Goal: Task Accomplishment & Management: Complete application form

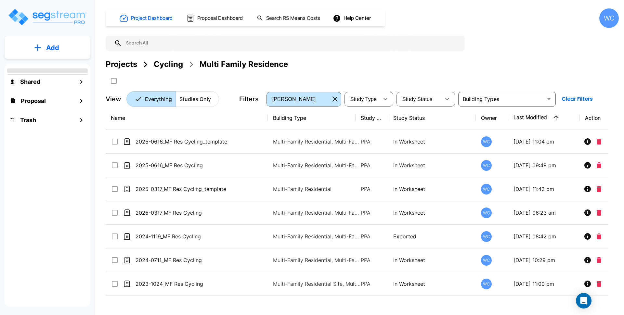
click at [116, 64] on div "Projects" at bounding box center [122, 64] width 32 height 12
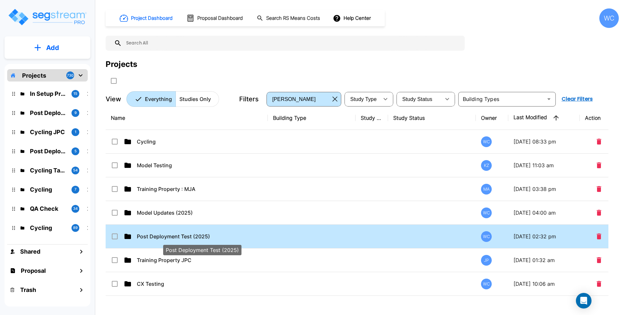
click at [240, 238] on p "Post Deployment Test (2025)" at bounding box center [202, 237] width 130 height 8
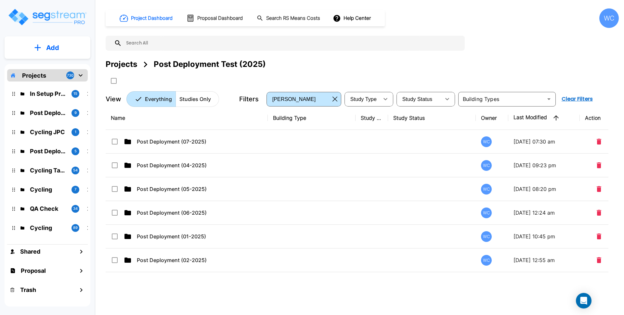
click at [59, 51] on button "Add" at bounding box center [48, 47] width 86 height 19
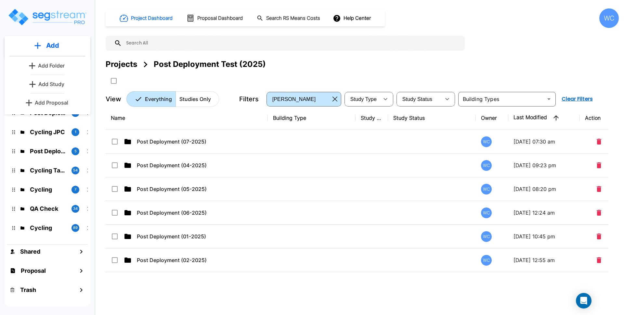
click at [44, 66] on p "Add Folder" at bounding box center [51, 66] width 27 height 8
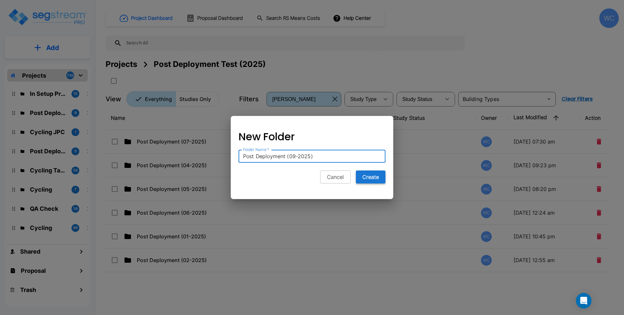
type input "Post Deployment (09-2025)"
click at [372, 177] on button "Create" at bounding box center [371, 177] width 30 height 13
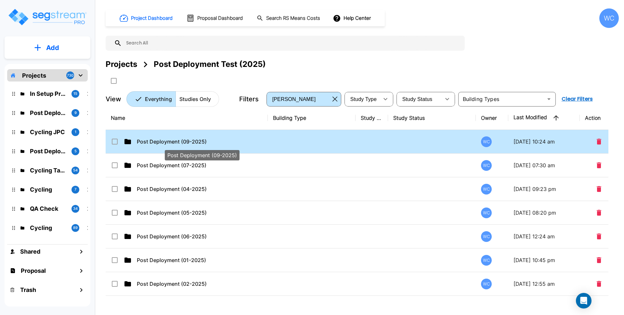
click at [260, 140] on p "Post Deployment (09-2025)" at bounding box center [202, 142] width 130 height 8
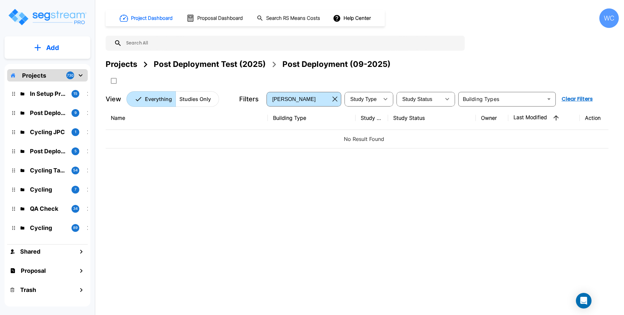
click at [610, 21] on div "WC" at bounding box center [608, 17] width 19 height 19
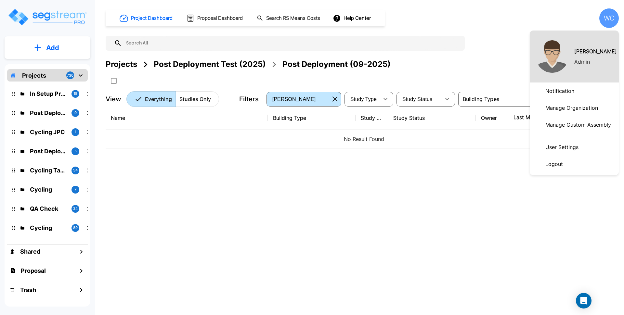
click at [577, 109] on p "Manage Organization" at bounding box center [572, 107] width 58 height 13
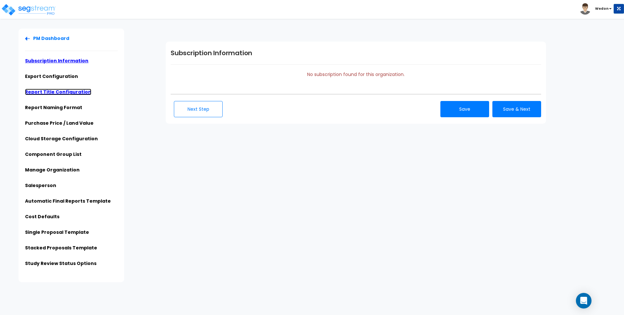
click at [58, 93] on link "Report Title Configuration" at bounding box center [58, 92] width 66 height 6
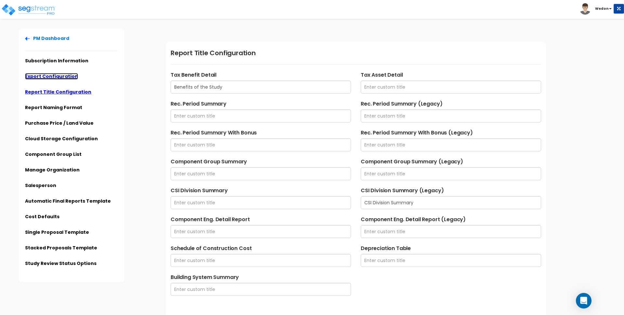
click at [46, 79] on link "Export Configuration" at bounding box center [51, 76] width 53 height 6
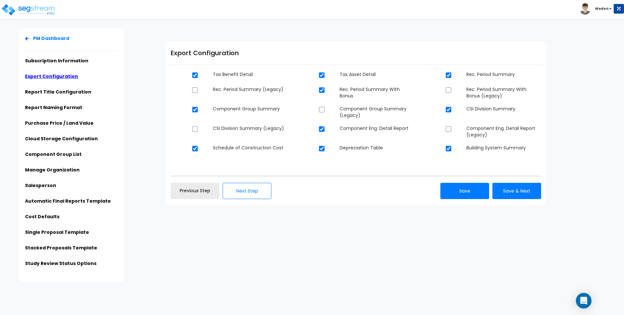
click at [338, 234] on div "PM Dashboard Subscription Information Export Configuration Report Title Configu…" at bounding box center [312, 156] width 624 height 254
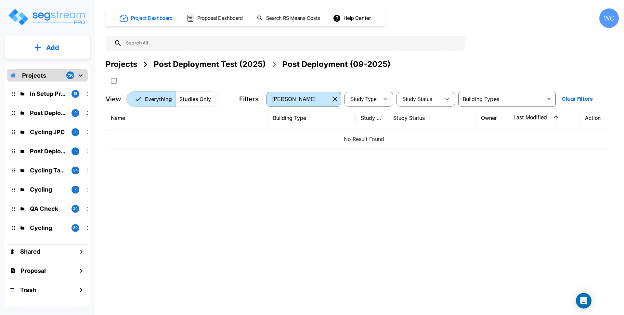
click at [64, 49] on button "Add" at bounding box center [48, 47] width 86 height 19
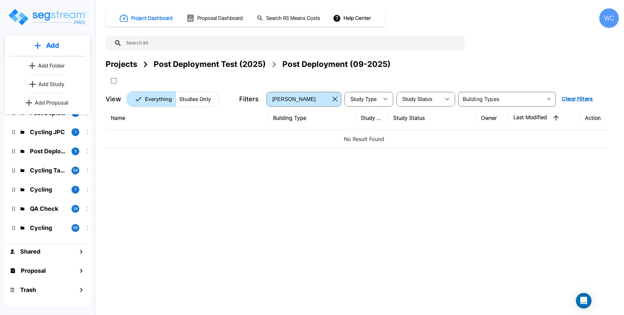
click at [493, 42] on div "Project Dashboard Proposal Dashboard Search RS Means Costs Help Center WC Proje…" at bounding box center [362, 57] width 513 height 98
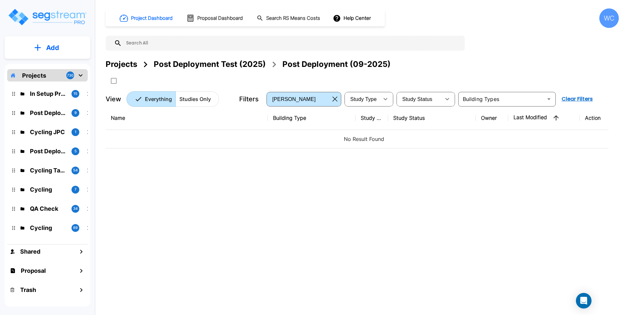
click at [237, 61] on div "Post Deployment Test (2025)" at bounding box center [210, 64] width 112 height 12
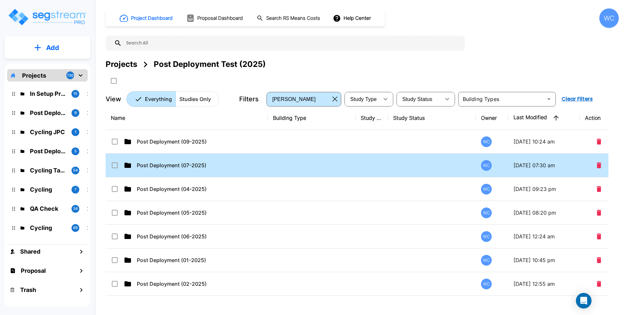
click at [189, 165] on p "Post Deployment (07-2025)" at bounding box center [202, 166] width 130 height 8
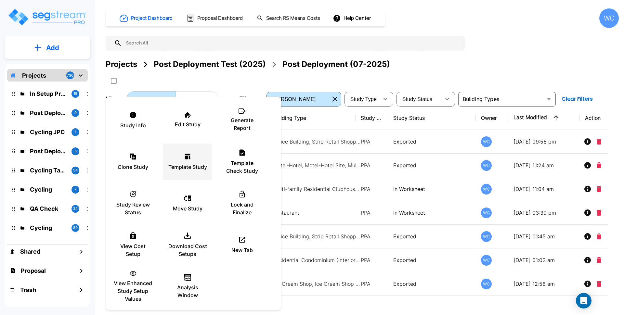
click at [199, 152] on div "Template Study" at bounding box center [187, 162] width 39 height 32
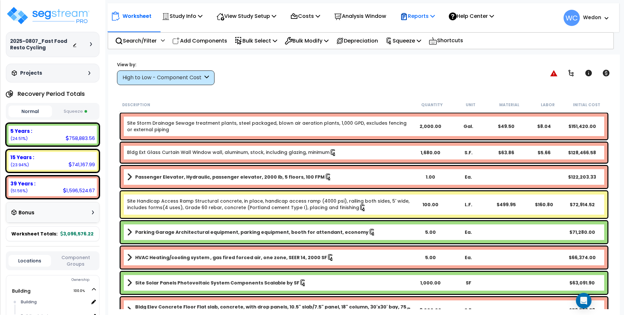
click at [435, 15] on p "Reports" at bounding box center [417, 16] width 35 height 9
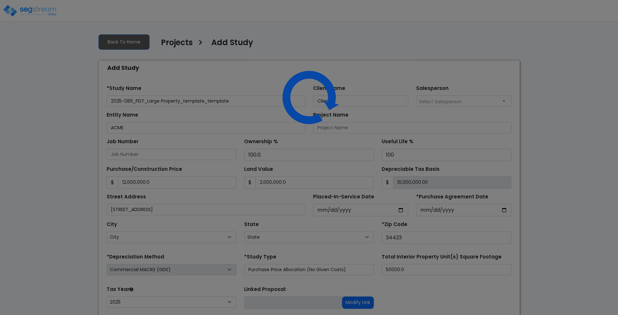
select select "2025"
select select "FL"
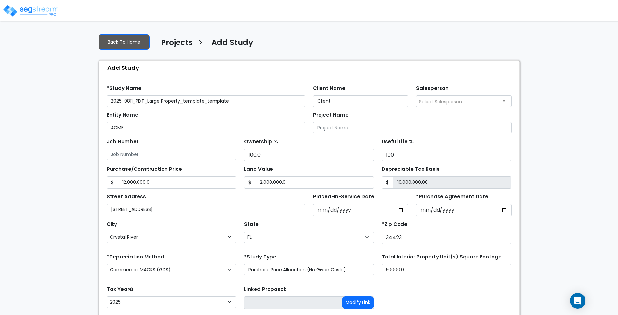
drag, startPoint x: 184, startPoint y: 101, endPoint x: 305, endPoint y: 78, distance: 123.7
click at [305, 78] on div "Find these errors below in the Study Setup: *Study Name 2025-0811_PDT_Large Pro…" at bounding box center [309, 218] width 421 height 287
click at [134, 102] on input "2025-0811_PDT_Large Property" at bounding box center [206, 101] width 199 height 11
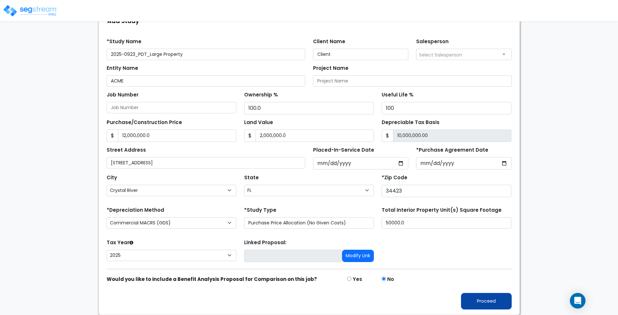
type input "2025-0923_PDT_Large Property"
click at [501, 301] on button "Proceed" at bounding box center [486, 301] width 51 height 17
type input "12000000"
type input "2000000"
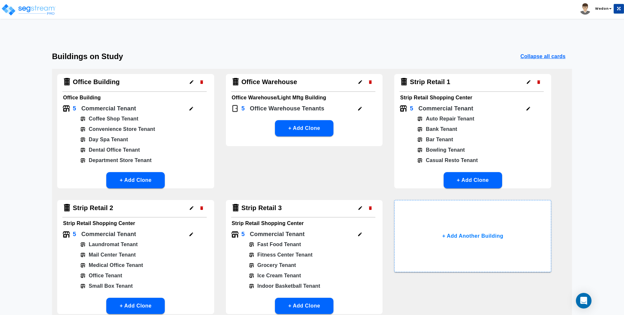
scroll to position [63, 0]
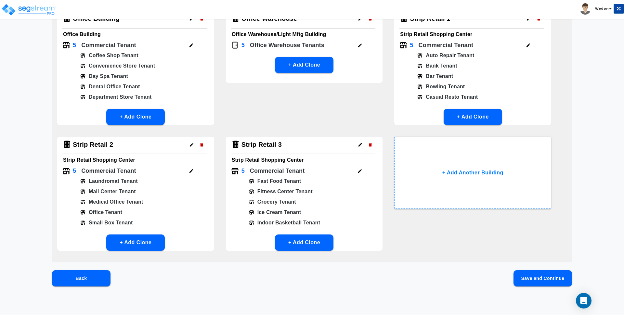
click at [535, 284] on button "Save and Continue" at bounding box center [542, 278] width 58 height 16
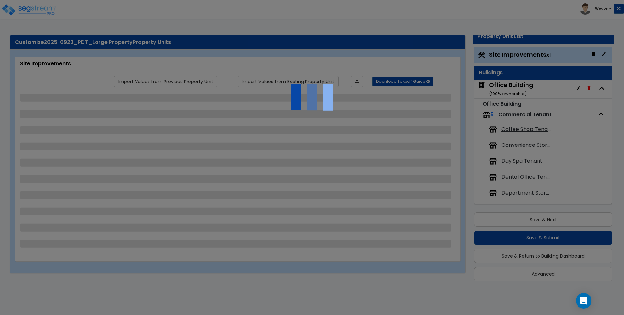
scroll to position [0, 0]
select select "2"
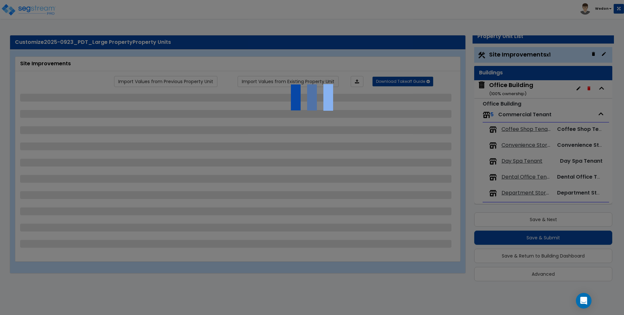
select select "2"
select select "1"
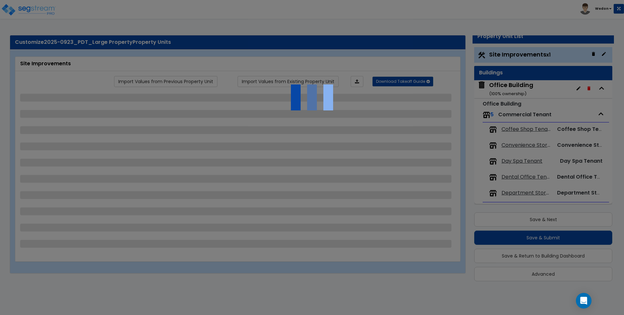
select select "1"
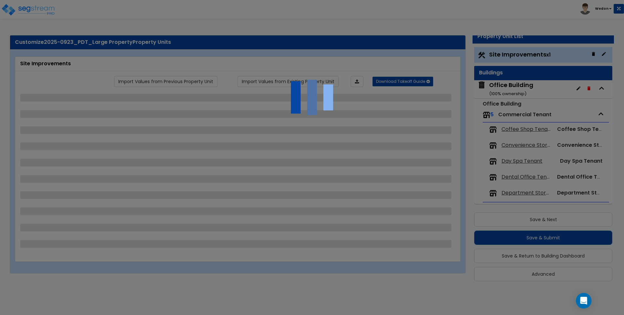
select select "2"
select select "1"
select select "3"
select select "2"
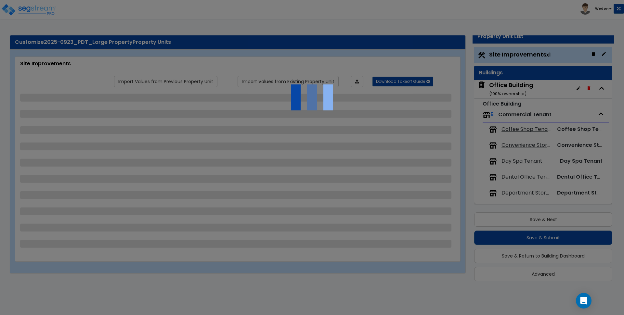
select select "2"
select select "3"
select select "2"
select select "1"
select select "2"
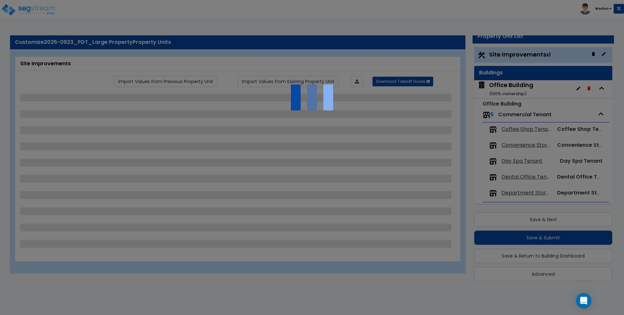
select select "2"
select select "4"
select select "1"
select select "3"
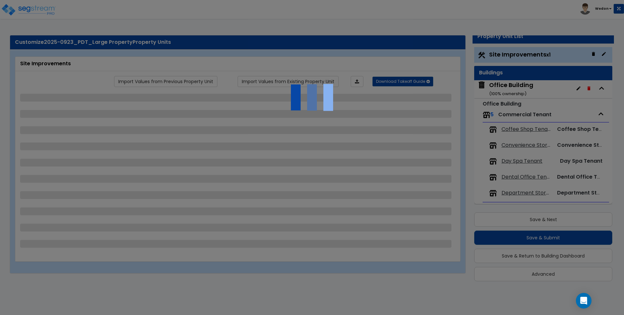
select select "3"
select select "6"
select select "11"
select select "1"
select select "3"
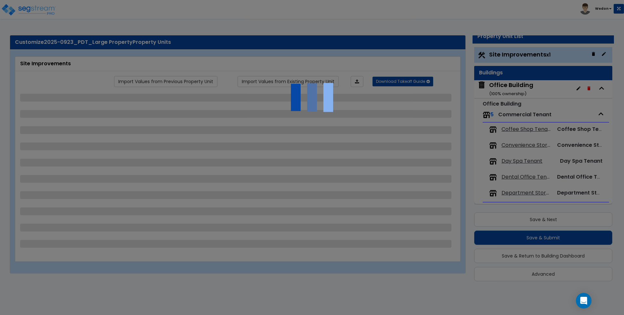
select select "1"
select select "2"
select select "3"
select select "2"
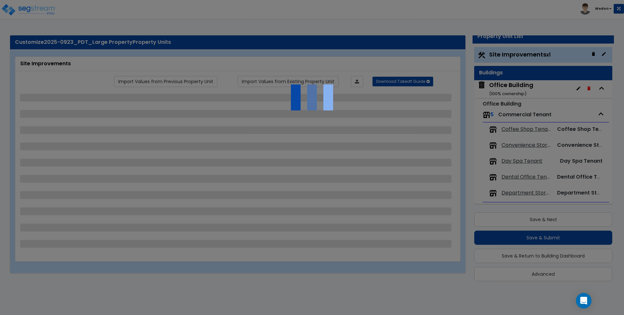
select select "3"
select select "1"
select select "5"
select select "7"
select select "3"
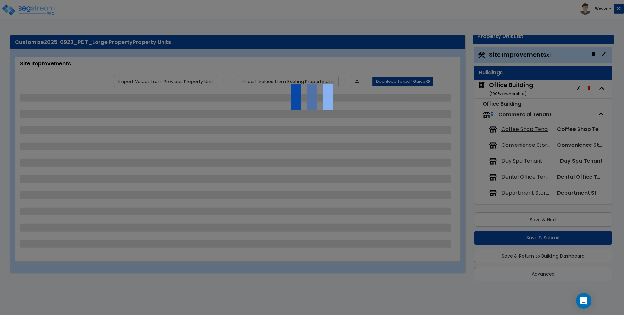
select select "2"
select select "7"
select select "3"
select select "2"
select select "3"
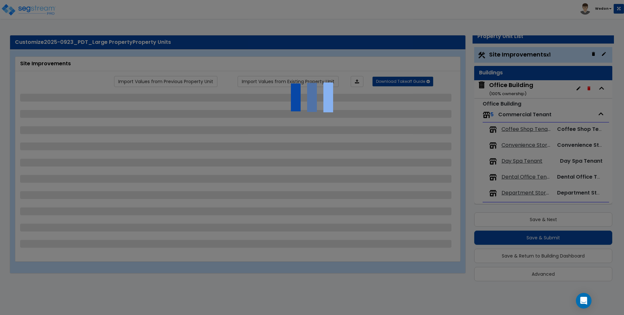
select select "3"
select select "1"
select select "2"
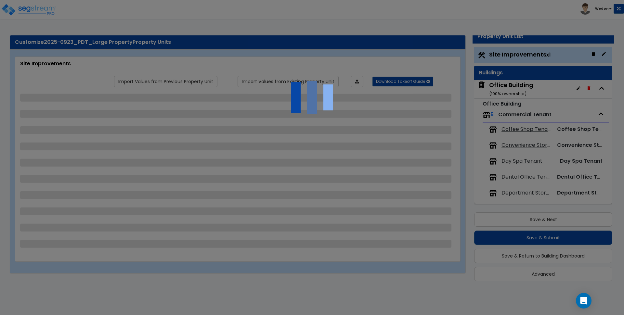
select select "1"
select select "2"
select select "7"
select select "1"
select select "2"
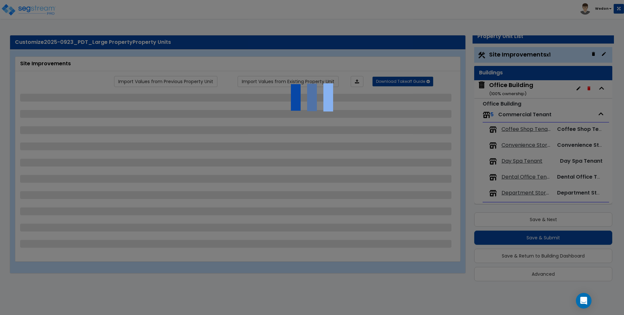
select select "1"
select select "3"
select select "18"
select select "15"
select select "16"
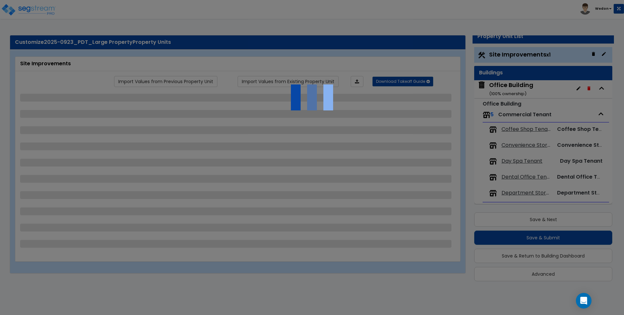
select select "1"
select select "3"
select select "1"
select select "2"
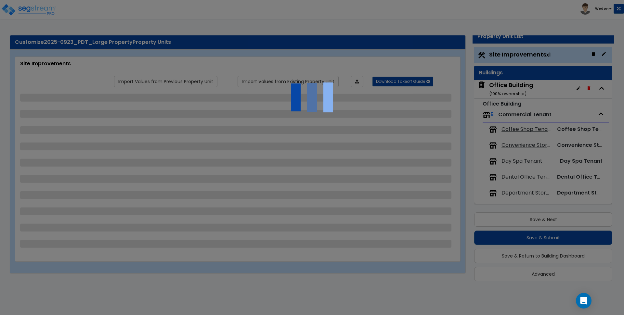
select select "1"
select select "4"
select select "2"
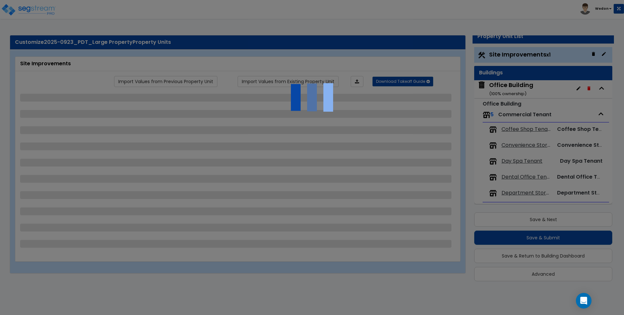
select select "1"
select select "2"
select select "1"
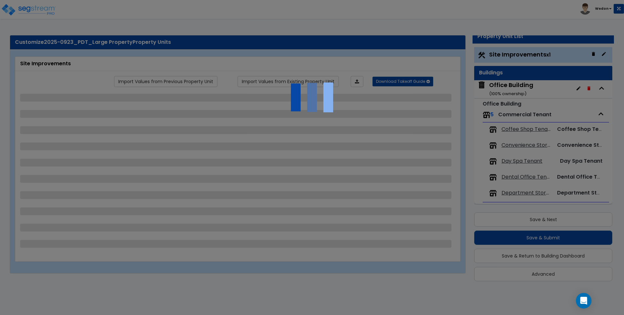
select select "1"
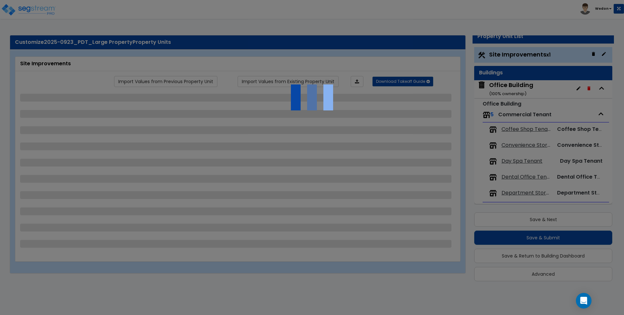
select select "2"
select select "3"
select select "2"
select select "4"
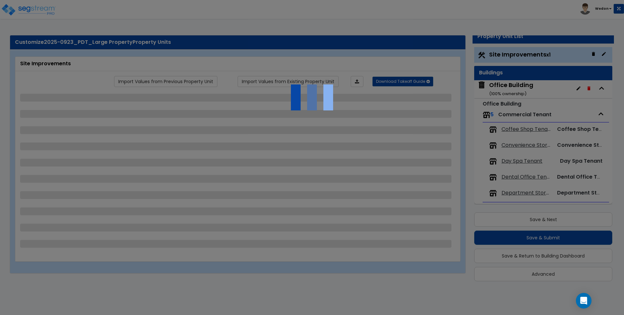
select select "3"
select select "2"
select select "1"
select select "3"
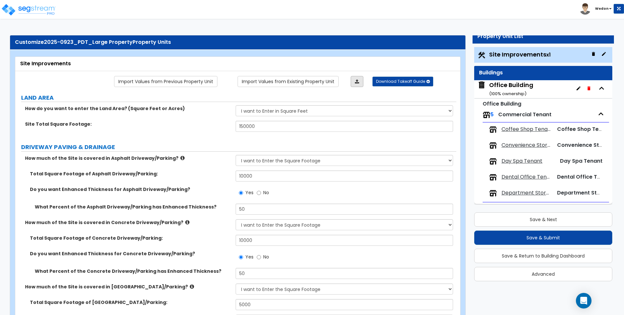
click at [357, 82] on icon at bounding box center [357, 81] width 4 height 5
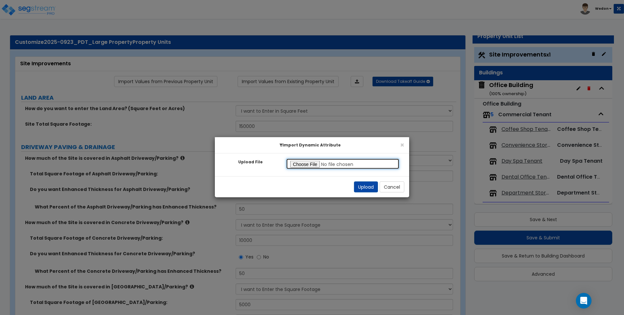
click at [300, 165] on input "Upload File" at bounding box center [342, 164] width 113 height 11
type input "C:\fakepath\Site Improvements.xlsx"
click at [366, 184] on button "Upload" at bounding box center [366, 187] width 24 height 11
select select "3"
select select "1"
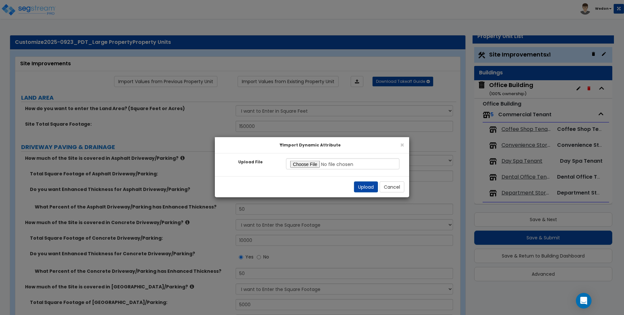
select select "2"
select select "10"
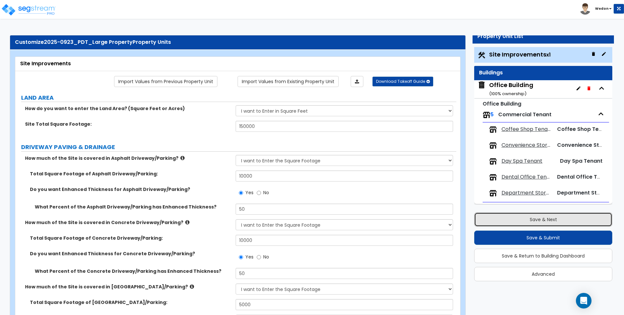
click at [535, 215] on button "Save & Next" at bounding box center [543, 220] width 138 height 14
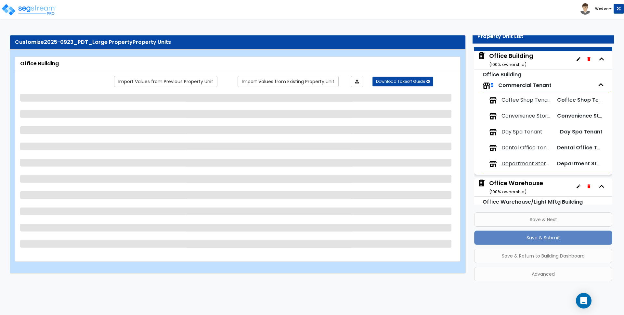
scroll to position [33, 0]
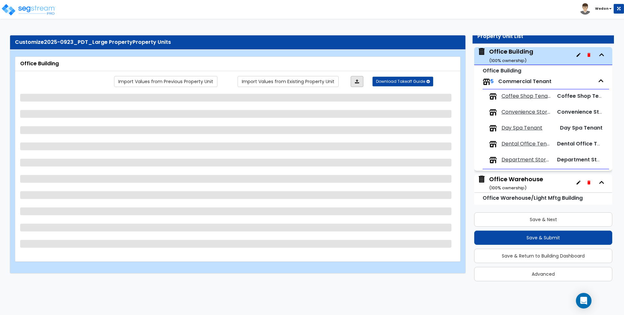
click at [358, 80] on icon at bounding box center [357, 81] width 4 height 5
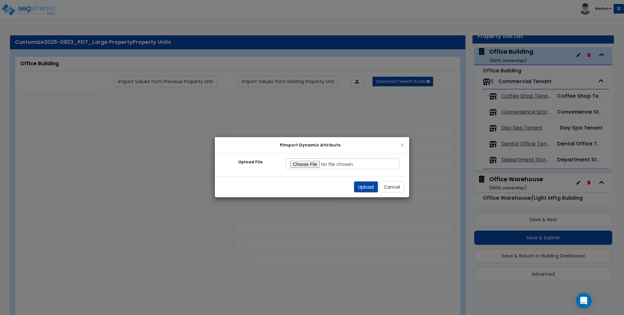
radio input "true"
type input "50"
type input "16"
type input "4"
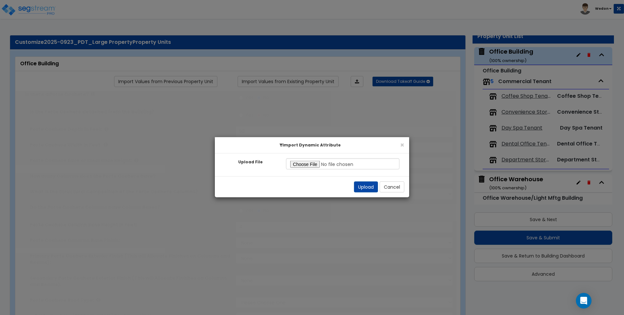
select select "2"
radio input "true"
type input "4"
select select "6"
select select "2"
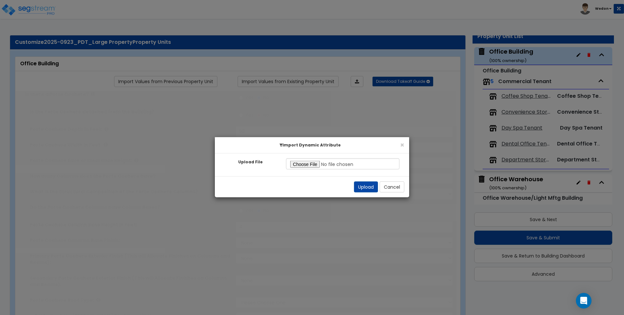
select select "3"
select select "1"
select select "2"
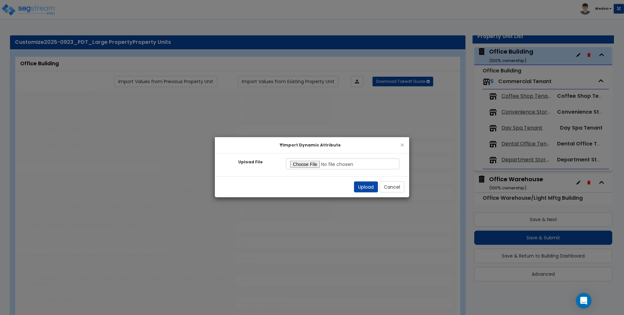
type input "24"
type input "90"
type input "2"
type input "9000"
radio input "true"
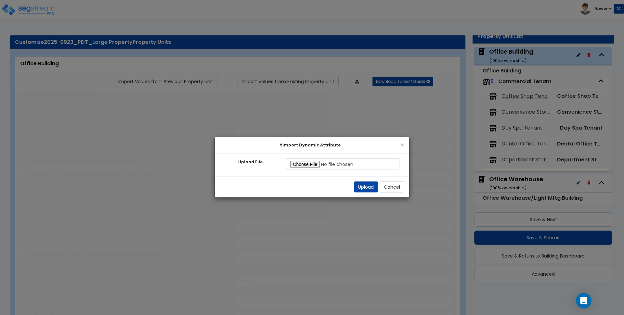
type input "8000"
type input "10"
type input "2"
radio input "true"
type input "2"
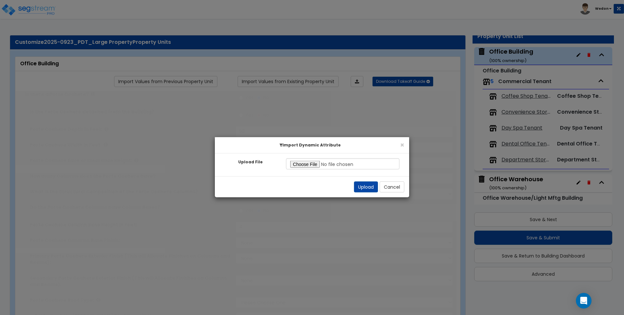
select select "2"
type input "12"
radio input "true"
select select "1"
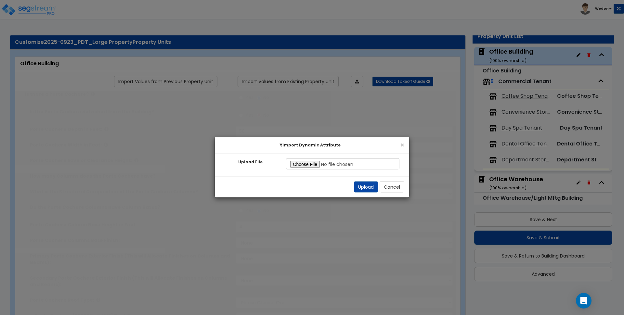
select select "1"
type input "12"
radio input "true"
select select "1"
select select "5"
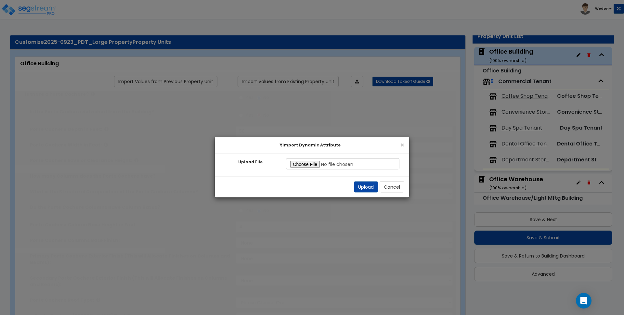
select select "1"
select select "2"
select select "3"
type input "50"
select select "4"
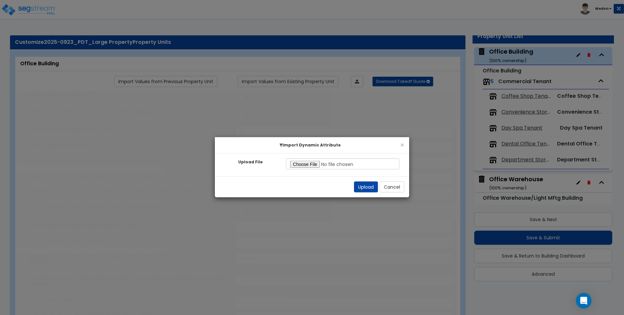
select select "1"
select select "4"
radio input "true"
select select "2"
type input "1000"
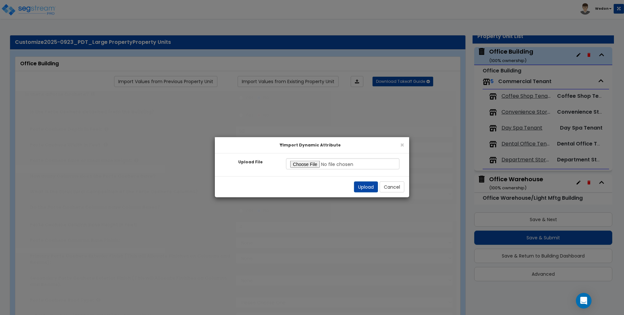
radio input "true"
select select "3"
type input "5"
radio input "true"
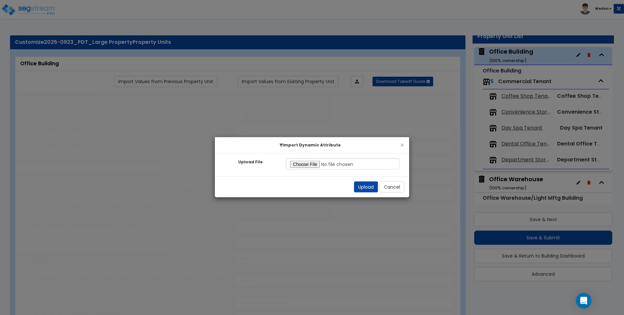
select select "2"
type input "200"
radio input "true"
select select "5"
type input "200"
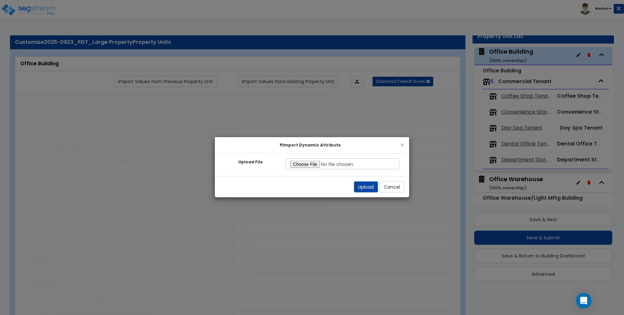
radio input "true"
type input "200"
radio input "true"
select select "1"
type input "4"
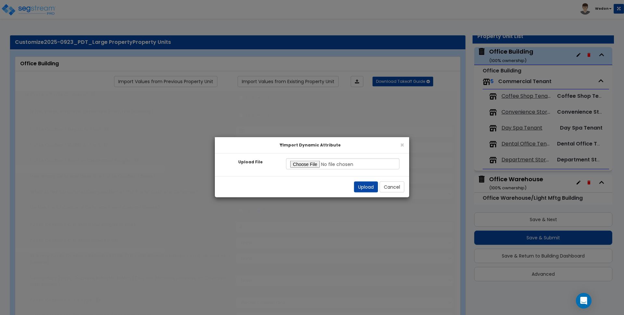
radio input "true"
type input "9"
type input "8"
type input "7"
type input "6"
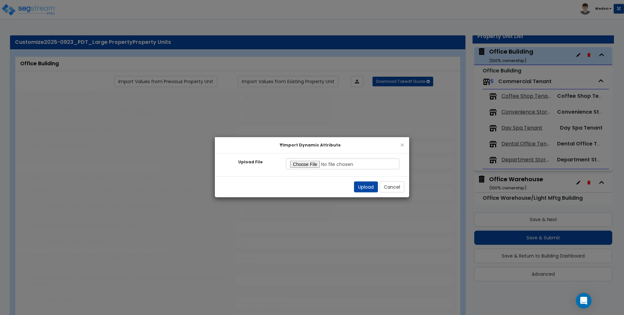
type input "5"
type input "4"
type input "3"
type input "2"
type input "1"
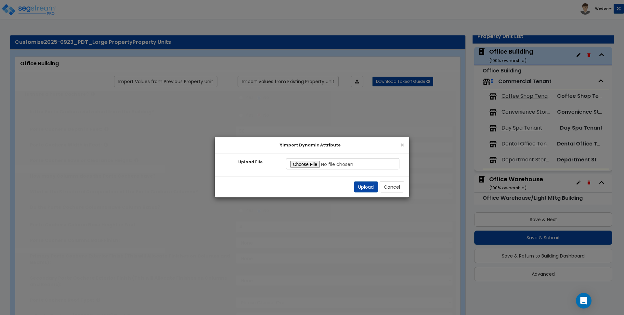
radio input "true"
type input "4"
type input "5"
radio input "true"
type input "500"
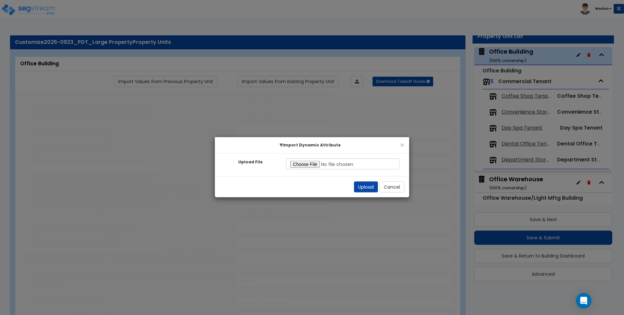
radio input "true"
select select "2"
select select "4"
select select "1"
type input "5"
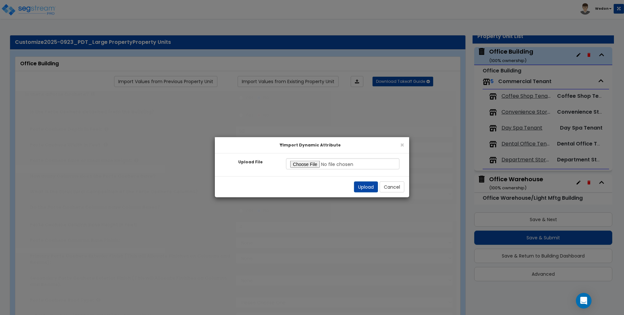
select select "2"
type input "5"
select select "3"
type input "5"
select select "4"
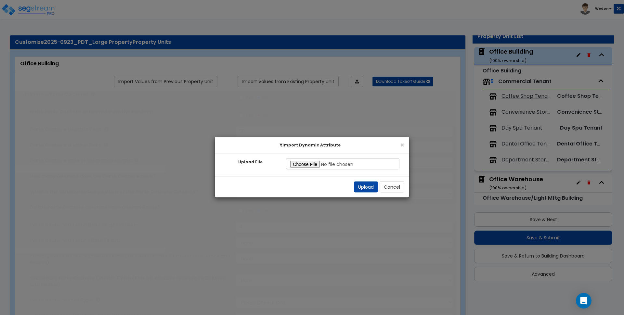
type input "5"
radio input "true"
type input "2"
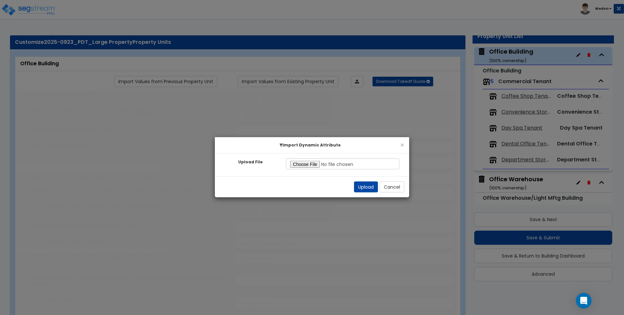
type input "2"
radio input "true"
type input "2"
radio input "true"
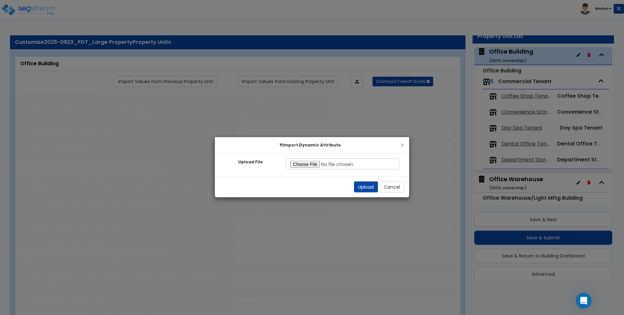
type input "2"
radio input "true"
type input "2"
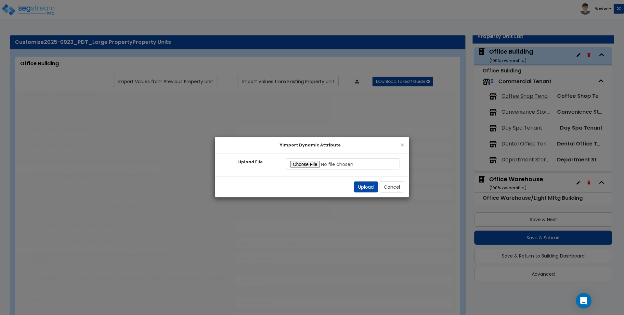
radio input "true"
select select "1"
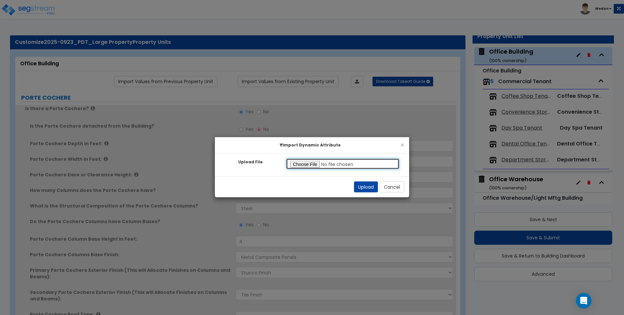
click at [310, 164] on input "Upload File" at bounding box center [342, 164] width 113 height 11
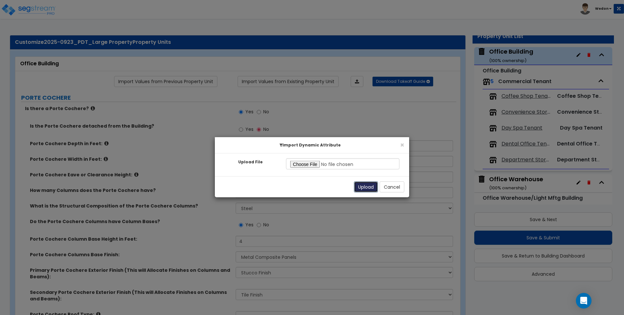
click at [365, 188] on button "Upload" at bounding box center [366, 187] width 24 height 11
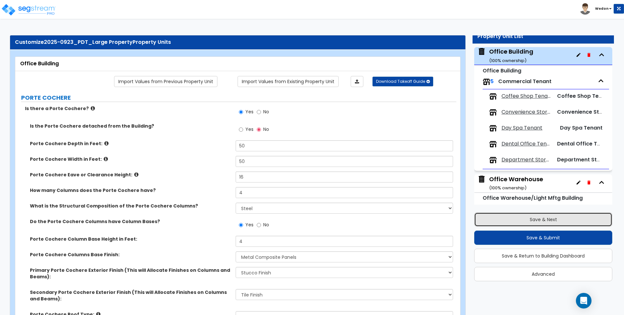
click at [537, 222] on button "Save & Next" at bounding box center [543, 220] width 138 height 14
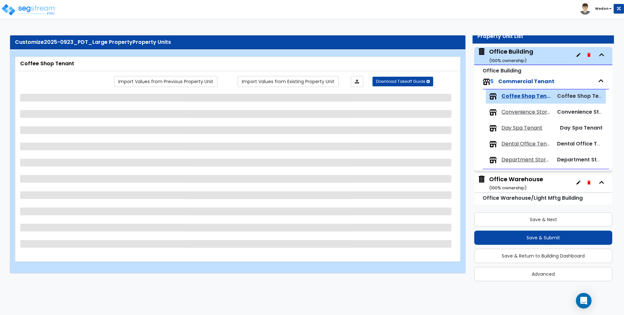
scroll to position [75, 0]
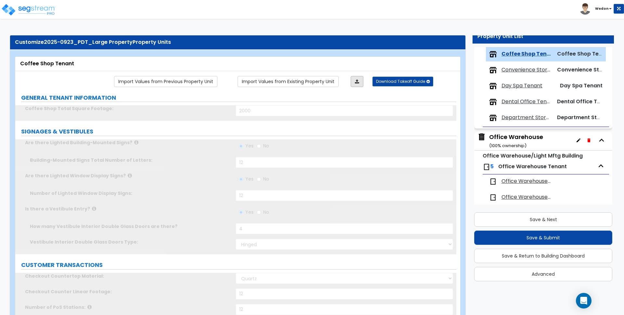
click at [357, 79] on icon at bounding box center [357, 81] width 4 height 5
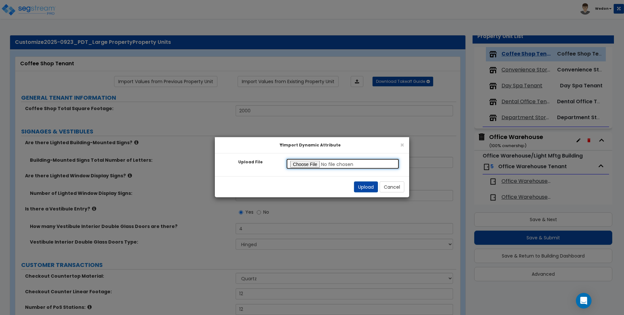
click at [306, 163] on input "Upload File" at bounding box center [342, 164] width 113 height 11
click at [364, 188] on button "Upload" at bounding box center [366, 187] width 24 height 11
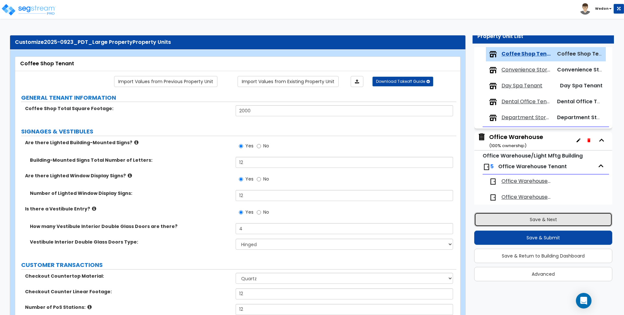
click at [539, 220] on button "Save & Next" at bounding box center [543, 220] width 138 height 14
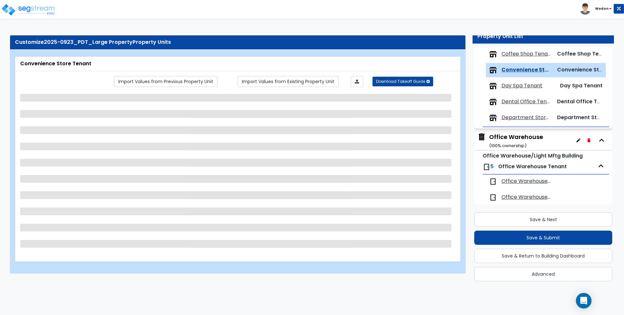
scroll to position [91, 0]
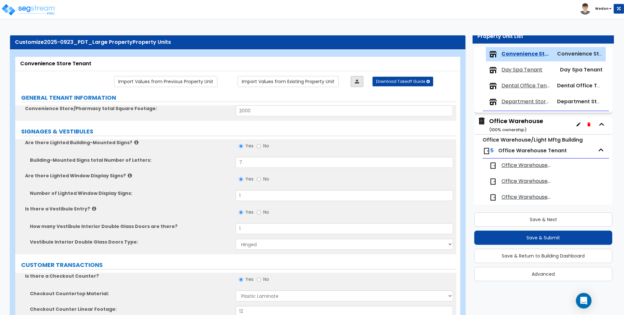
click at [358, 82] on icon at bounding box center [357, 81] width 4 height 5
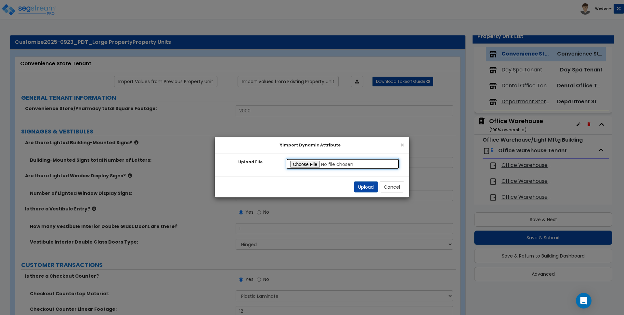
click at [305, 166] on input "Upload File" at bounding box center [342, 164] width 113 height 11
click at [360, 188] on button "Upload" at bounding box center [366, 187] width 24 height 11
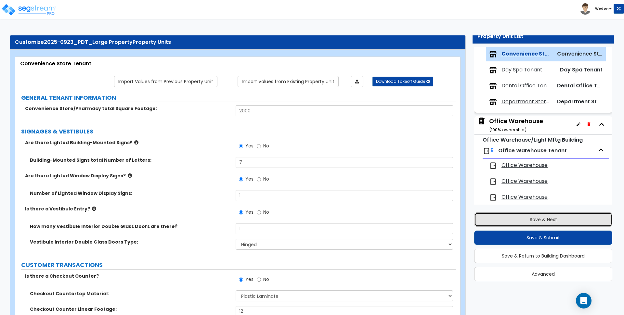
click at [536, 218] on button "Save & Next" at bounding box center [543, 220] width 138 height 14
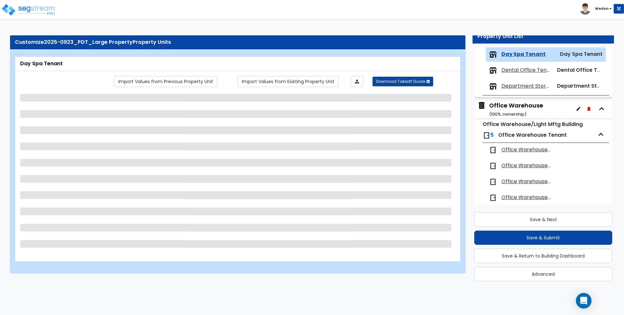
scroll to position [107, 0]
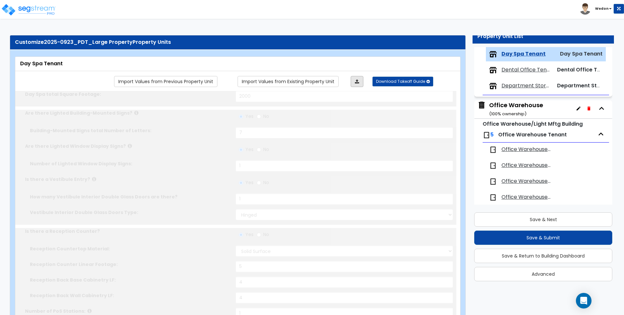
click at [358, 82] on icon at bounding box center [357, 81] width 4 height 5
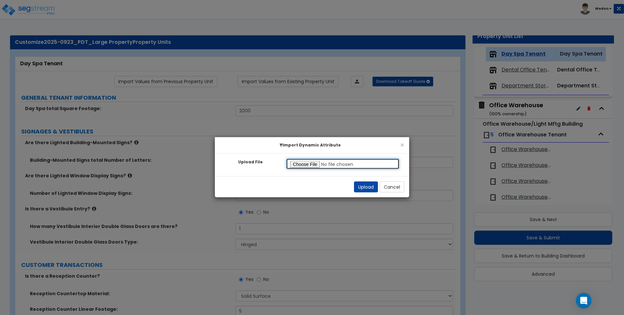
click at [313, 162] on input "Upload File" at bounding box center [342, 164] width 113 height 11
click at [362, 183] on button "Upload" at bounding box center [366, 187] width 24 height 11
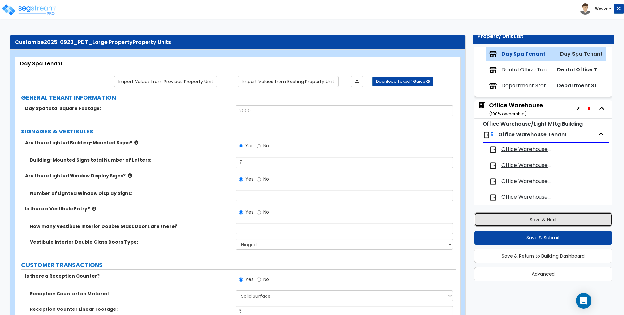
click at [539, 219] on button "Save & Next" at bounding box center [543, 220] width 138 height 14
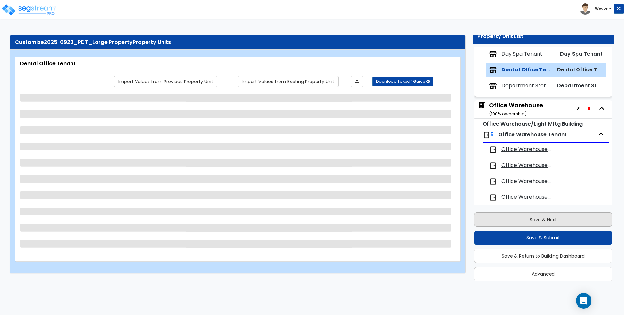
scroll to position [123, 0]
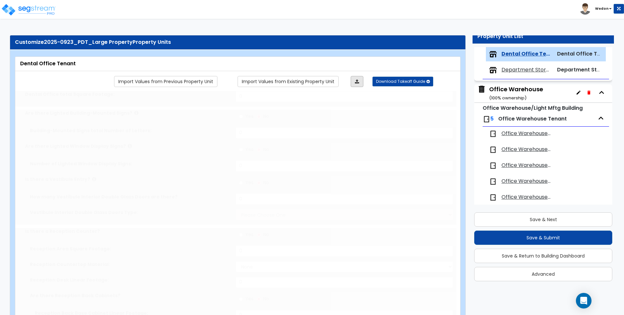
click at [352, 81] on link at bounding box center [357, 81] width 13 height 11
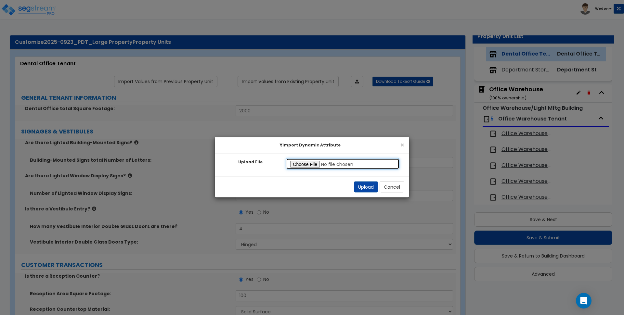
click at [294, 165] on input "Upload File" at bounding box center [342, 164] width 113 height 11
click at [369, 184] on button "Upload" at bounding box center [366, 187] width 24 height 11
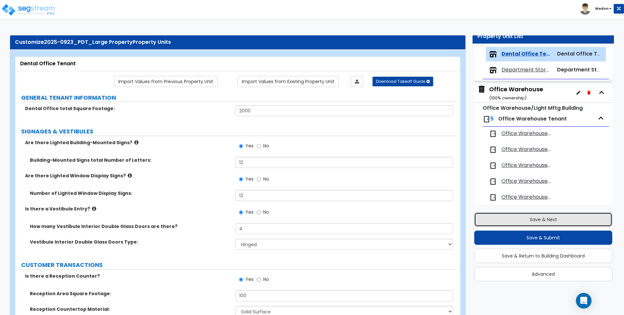
click at [524, 221] on button "Save & Next" at bounding box center [543, 220] width 138 height 14
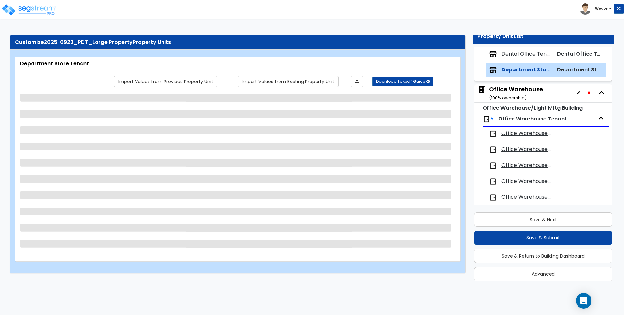
scroll to position [139, 0]
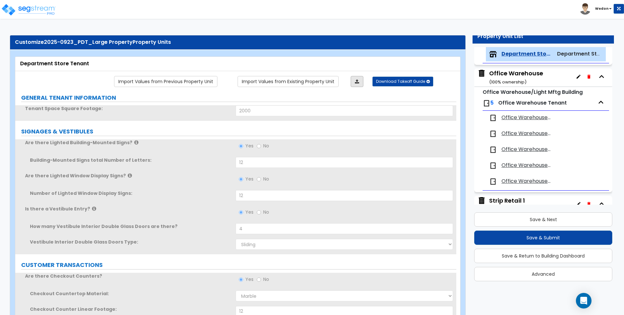
click at [358, 81] on icon at bounding box center [357, 81] width 4 height 5
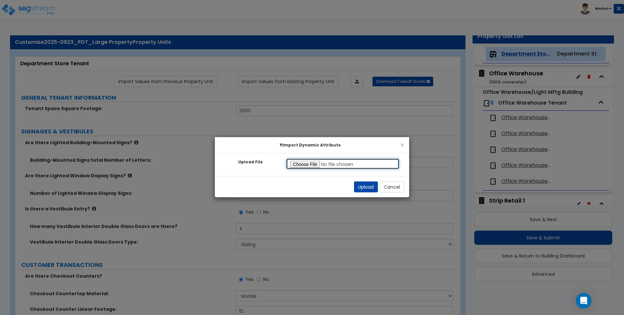
click at [315, 163] on input "Upload File" at bounding box center [342, 164] width 113 height 11
click at [371, 185] on button "Upload" at bounding box center [366, 187] width 24 height 11
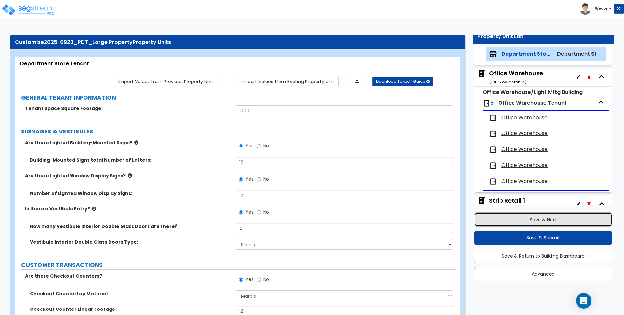
click at [535, 220] on button "Save & Next" at bounding box center [543, 220] width 138 height 14
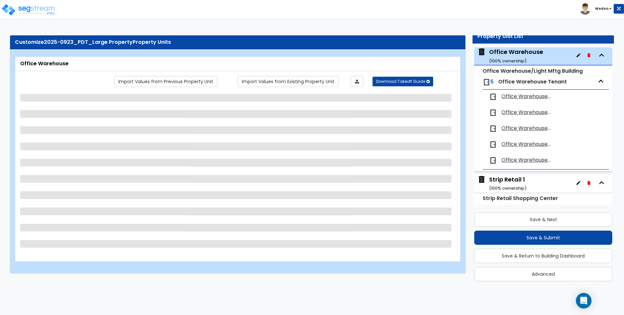
scroll to position [161, 0]
click at [360, 81] on link at bounding box center [357, 81] width 13 height 11
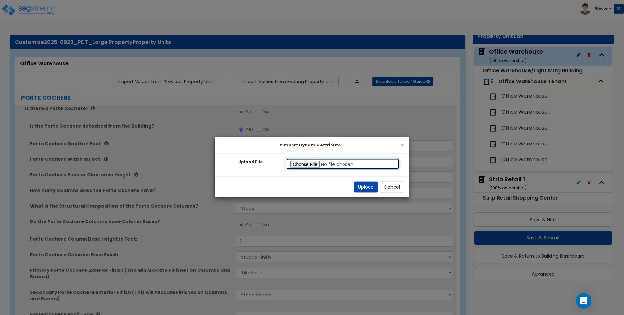
click at [298, 167] on input "Upload File" at bounding box center [342, 164] width 113 height 11
click at [367, 188] on button "Upload" at bounding box center [366, 187] width 24 height 11
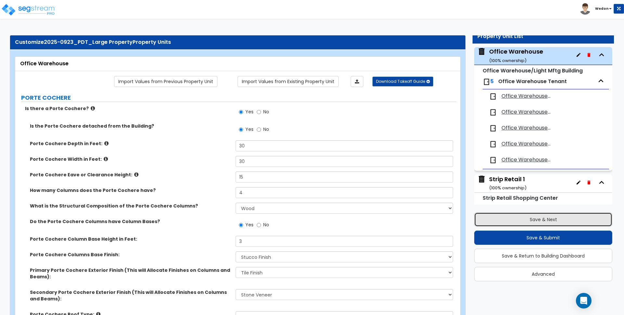
click at [543, 219] on button "Save & Next" at bounding box center [543, 220] width 138 height 14
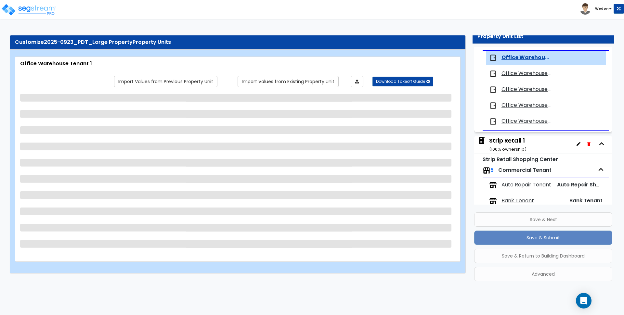
scroll to position [203, 0]
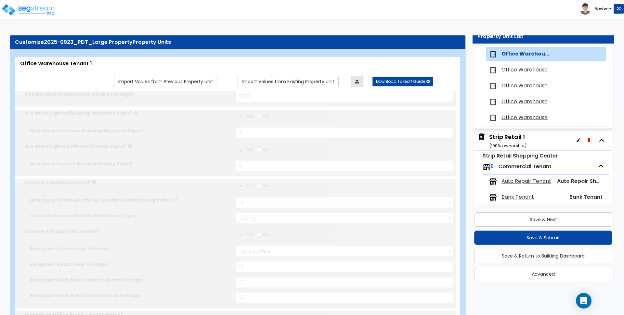
click at [357, 81] on icon at bounding box center [357, 81] width 4 height 5
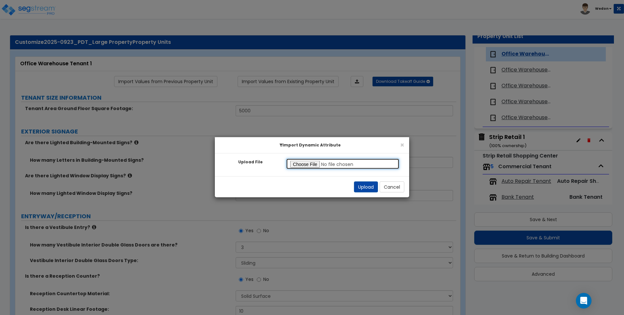
click at [308, 167] on input "Upload File" at bounding box center [342, 164] width 113 height 11
click at [361, 185] on button "Upload" at bounding box center [366, 187] width 24 height 11
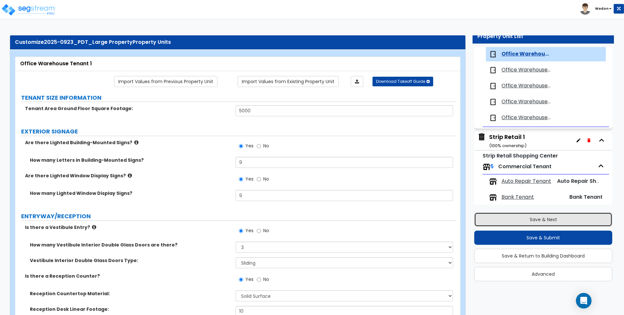
click at [527, 220] on button "Save & Next" at bounding box center [543, 220] width 138 height 14
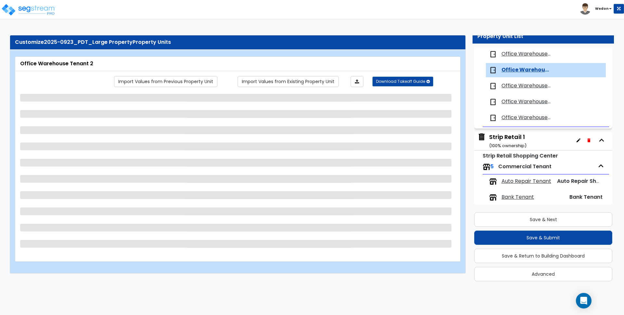
scroll to position [219, 0]
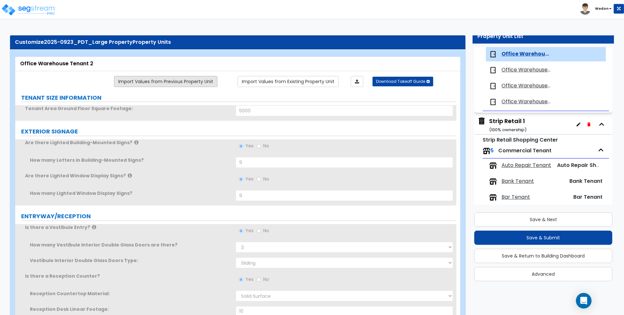
click at [192, 81] on link "Import Values from Previous Property Unit" at bounding box center [165, 81] width 103 height 11
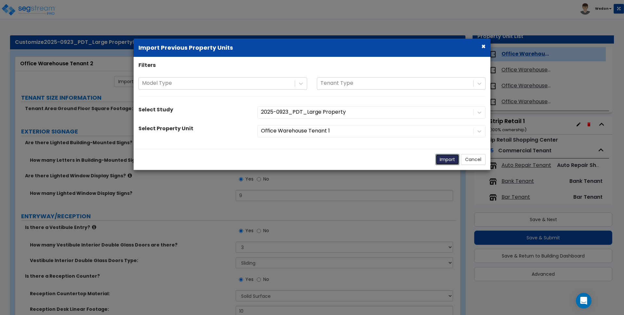
click at [449, 159] on button "Import" at bounding box center [447, 159] width 24 height 11
click at [450, 159] on button "Import" at bounding box center [447, 159] width 24 height 11
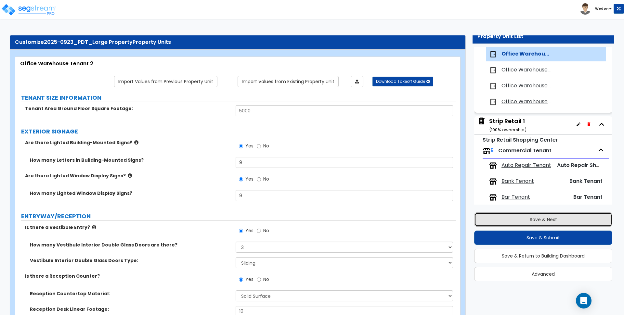
click at [514, 216] on button "Save & Next" at bounding box center [543, 220] width 138 height 14
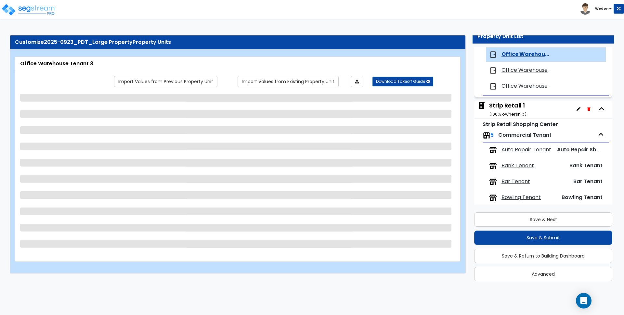
scroll to position [235, 0]
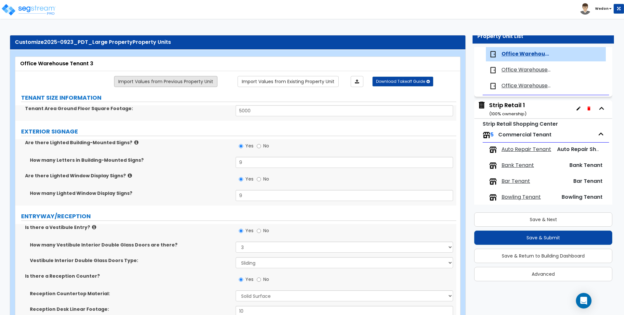
click at [187, 81] on link "Import Values from Previous Property Unit" at bounding box center [165, 81] width 103 height 11
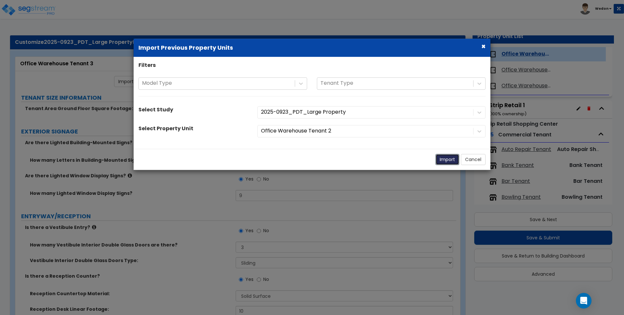
click at [447, 158] on button "Import" at bounding box center [447, 159] width 24 height 11
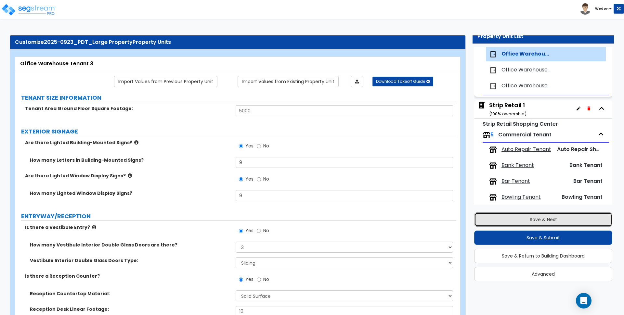
click at [582, 220] on button "Save & Next" at bounding box center [543, 220] width 138 height 14
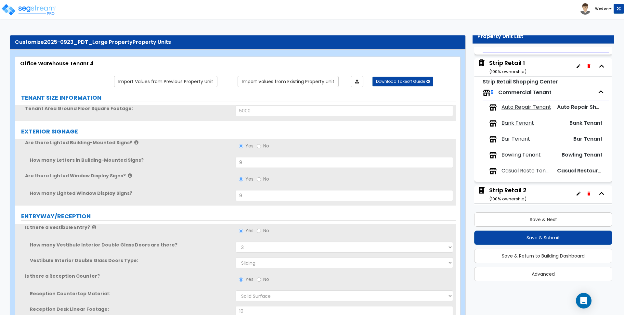
scroll to position [251, 0]
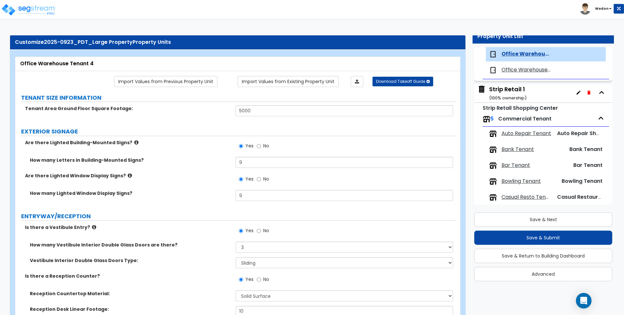
click at [173, 77] on link "Import Values from Previous Property Unit" at bounding box center [165, 81] width 103 height 11
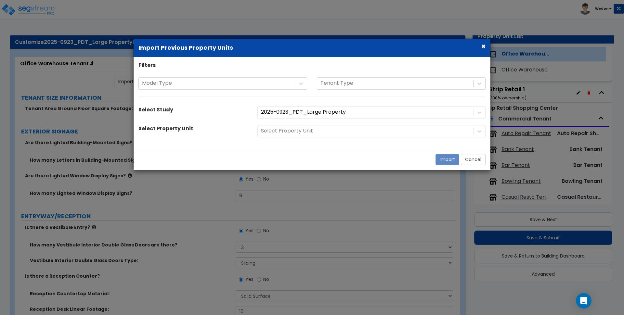
click at [483, 45] on button "×" at bounding box center [483, 46] width 4 height 7
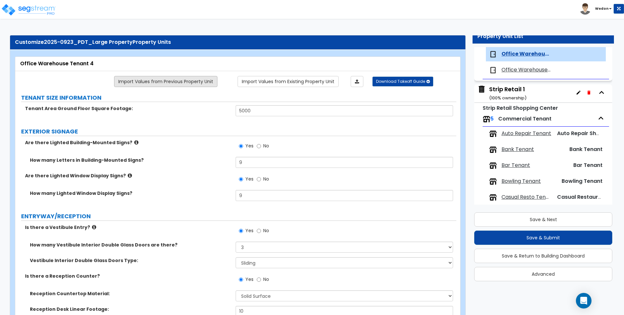
click at [169, 79] on link "Import Values from Previous Property Unit" at bounding box center [165, 81] width 103 height 11
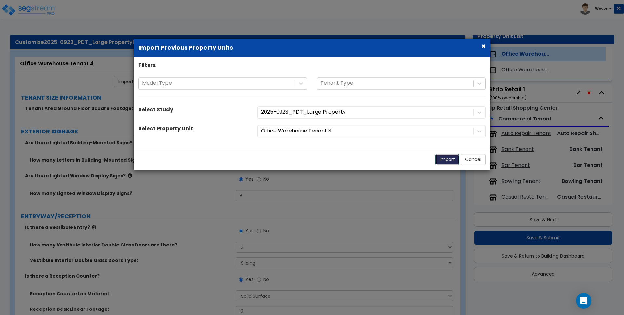
click at [445, 156] on button "Import" at bounding box center [447, 159] width 24 height 11
click at [445, 158] on button "Import" at bounding box center [447, 159] width 24 height 11
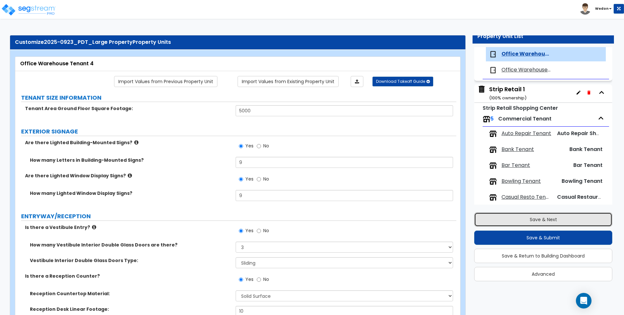
drag, startPoint x: 501, startPoint y: 219, endPoint x: 526, endPoint y: 210, distance: 26.3
click at [501, 219] on button "Save & Next" at bounding box center [543, 220] width 138 height 14
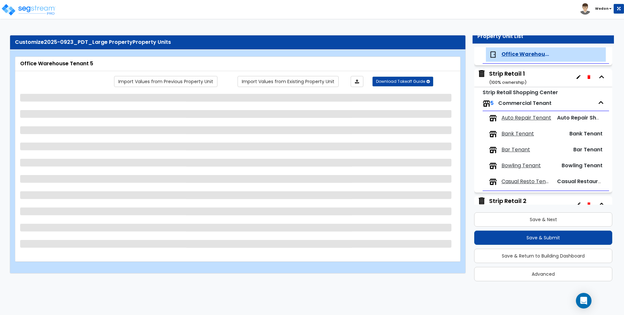
scroll to position [266, 0]
click at [286, 33] on div "Customize 2025-0923_PDT_Large Property Property Units Office Warehouse Tenant 5…" at bounding box center [312, 155] width 624 height 252
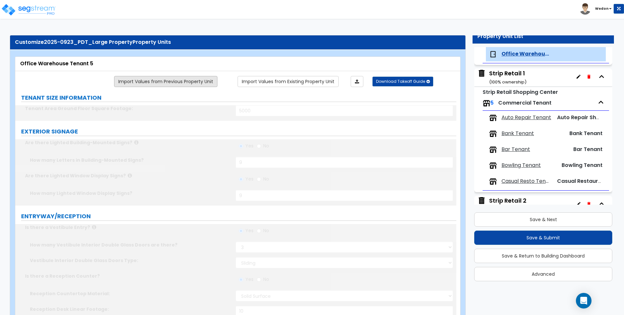
click at [190, 81] on link "Import Values from Previous Property Unit" at bounding box center [165, 81] width 103 height 11
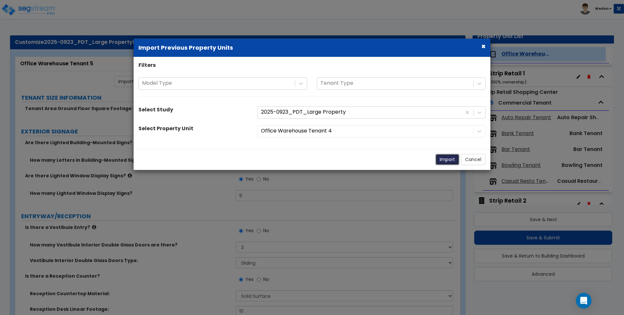
click at [442, 156] on button "Import" at bounding box center [447, 159] width 24 height 11
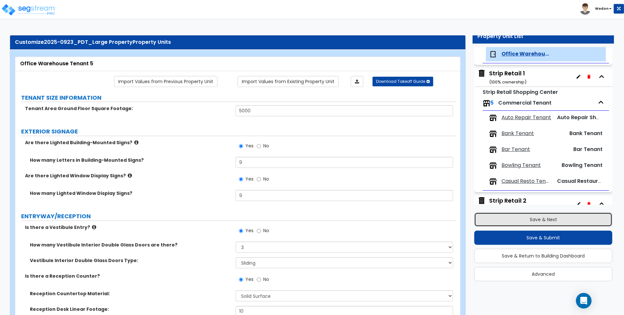
click at [535, 220] on button "Save & Next" at bounding box center [543, 220] width 138 height 14
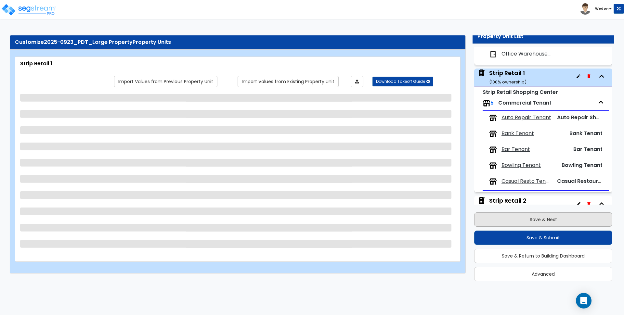
scroll to position [288, 0]
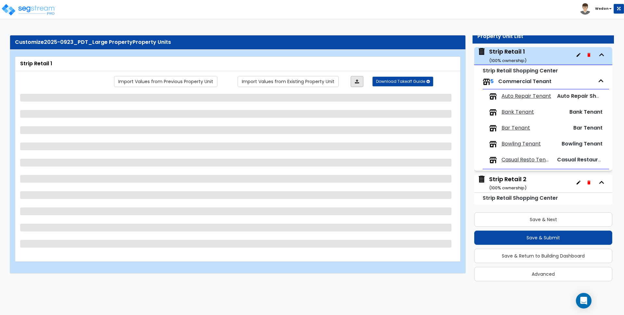
click at [356, 80] on icon at bounding box center [357, 81] width 4 height 5
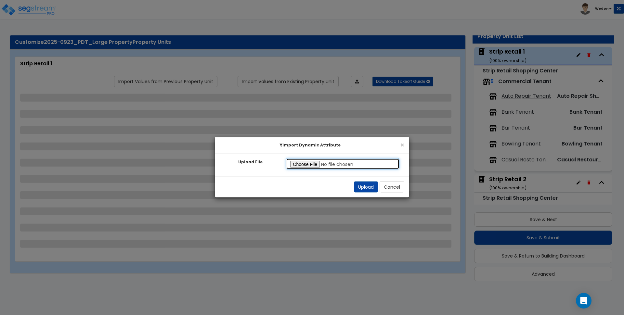
click at [313, 165] on input "Upload File" at bounding box center [342, 164] width 113 height 11
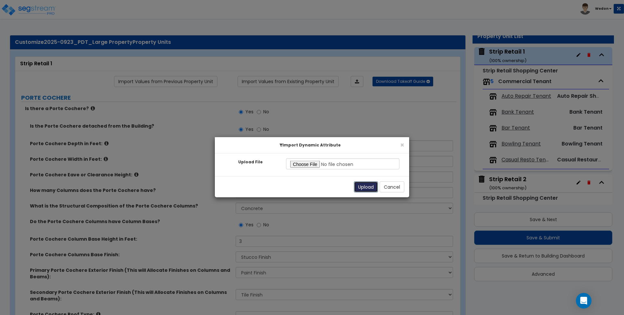
click at [356, 188] on button "Upload" at bounding box center [366, 187] width 24 height 11
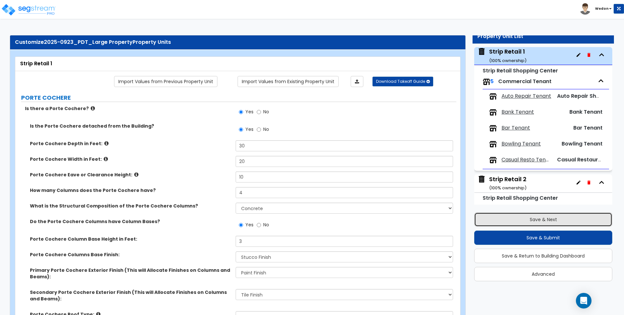
click at [508, 223] on button "Save & Next" at bounding box center [543, 220] width 138 height 14
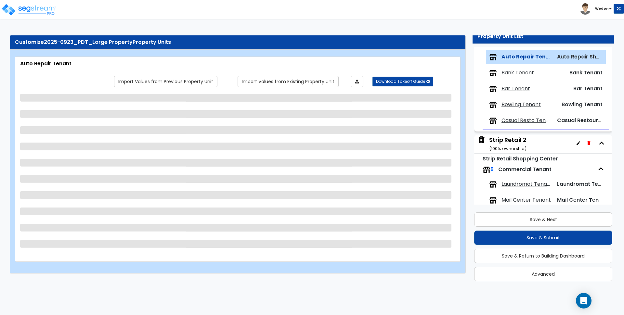
scroll to position [330, 0]
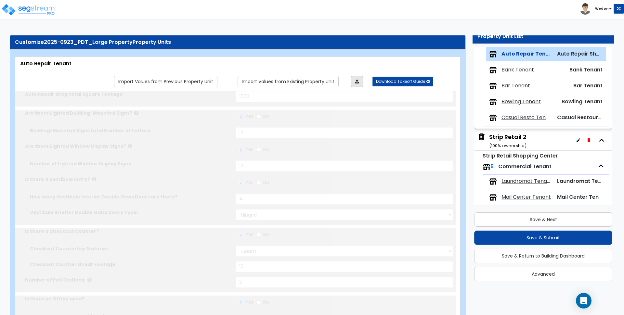
click at [357, 82] on icon at bounding box center [357, 81] width 4 height 5
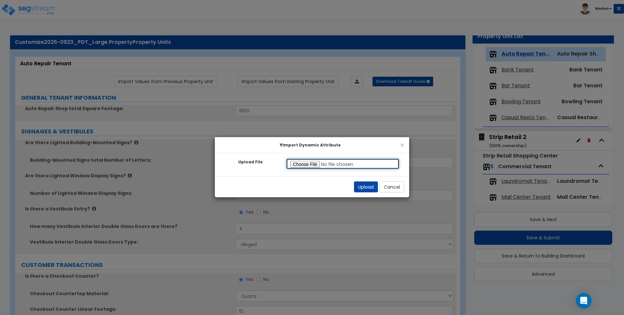
click at [299, 162] on input "Upload File" at bounding box center [342, 164] width 113 height 11
click at [370, 186] on button "Upload" at bounding box center [366, 187] width 24 height 11
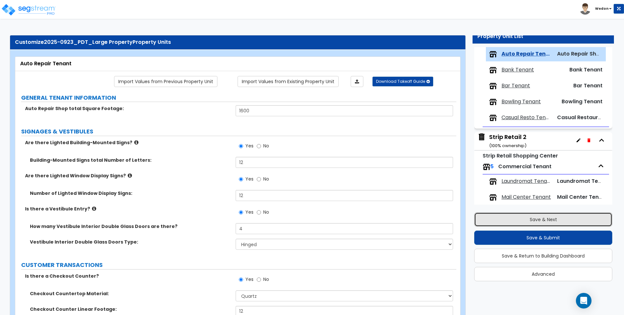
click at [551, 217] on button "Save & Next" at bounding box center [543, 220] width 138 height 14
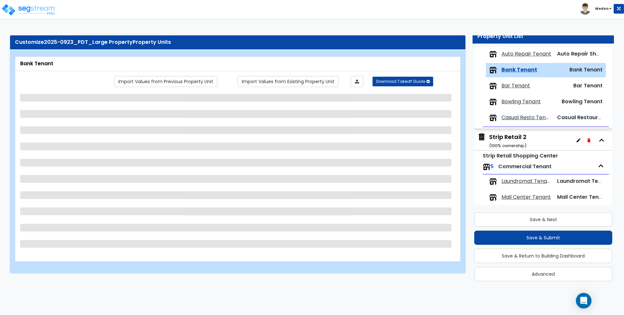
scroll to position [346, 0]
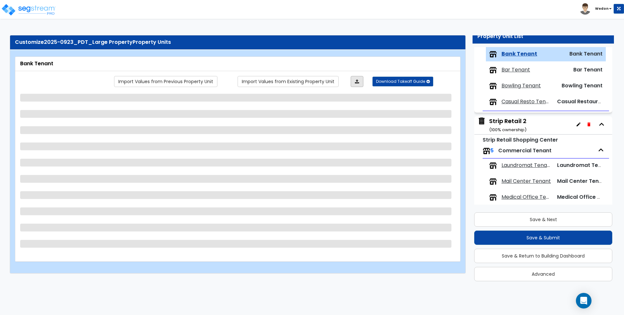
click at [358, 82] on icon at bounding box center [357, 81] width 4 height 5
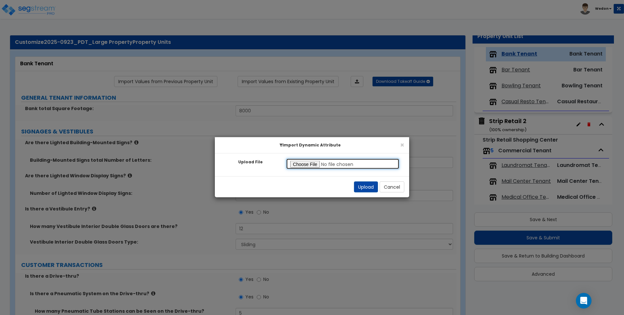
click at [311, 162] on input "Upload File" at bounding box center [342, 164] width 113 height 11
click at [359, 186] on button "Upload" at bounding box center [366, 187] width 24 height 11
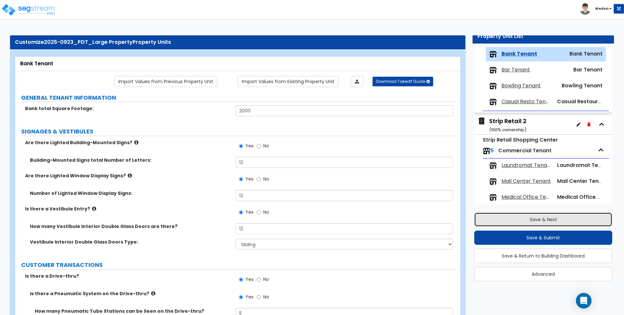
click at [552, 220] on button "Save & Next" at bounding box center [543, 220] width 138 height 14
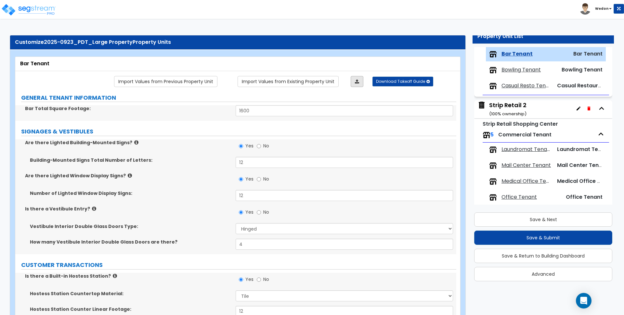
click at [356, 81] on icon at bounding box center [357, 81] width 4 height 5
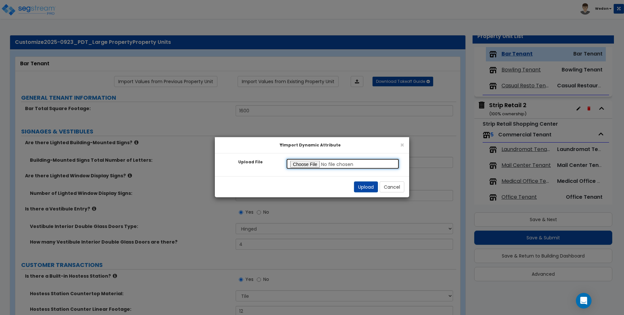
click at [299, 166] on input "Upload File" at bounding box center [342, 164] width 113 height 11
click at [366, 185] on button "Upload" at bounding box center [366, 187] width 24 height 11
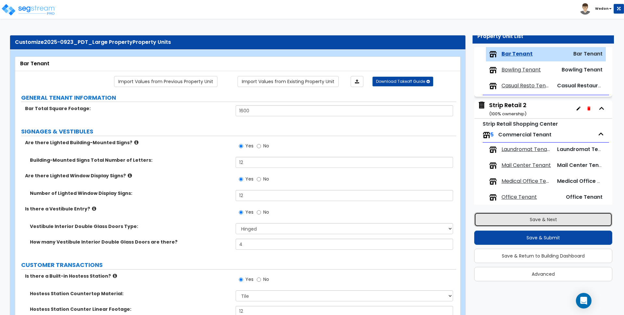
click at [569, 224] on button "Save & Next" at bounding box center [543, 220] width 138 height 14
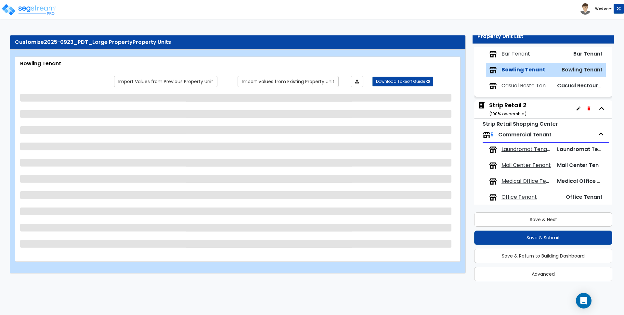
scroll to position [378, 0]
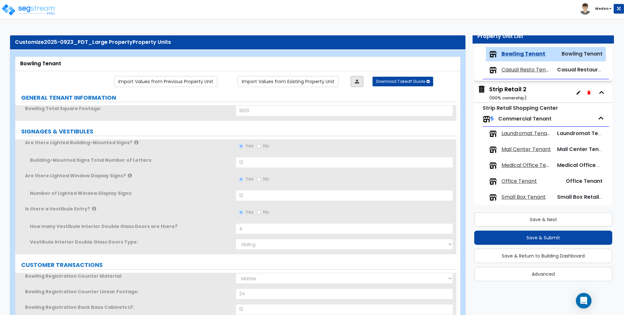
click at [355, 84] on link at bounding box center [357, 81] width 13 height 11
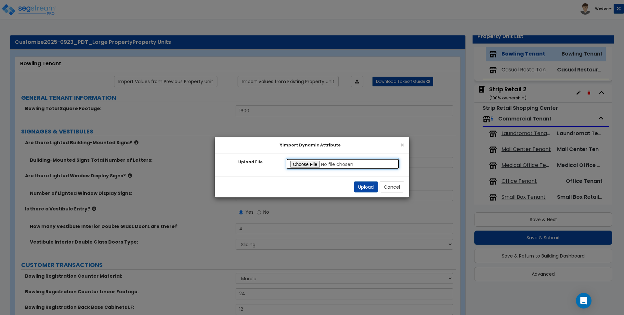
click at [307, 164] on input "Upload File" at bounding box center [342, 164] width 113 height 11
click at [366, 180] on div "Upload Cancel" at bounding box center [312, 186] width 194 height 21
click at [364, 186] on button "Upload" at bounding box center [366, 187] width 24 height 11
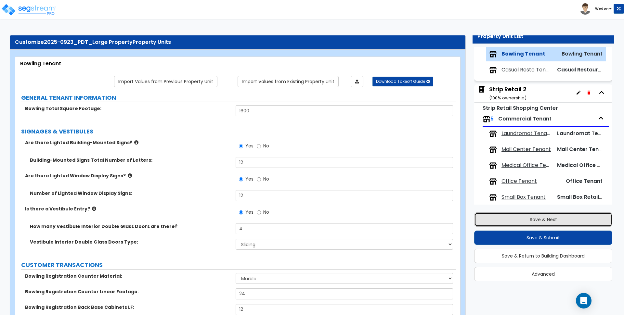
click at [521, 220] on button "Save & Next" at bounding box center [543, 220] width 138 height 14
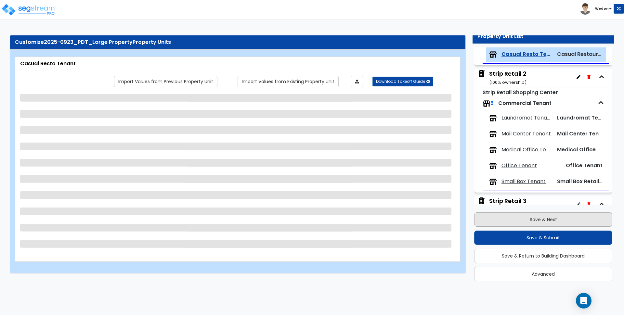
scroll to position [394, 0]
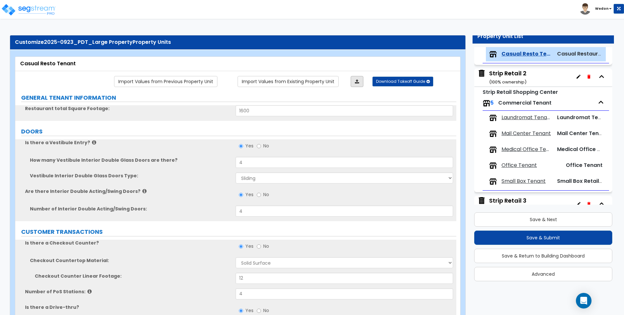
click at [357, 81] on icon at bounding box center [357, 81] width 4 height 5
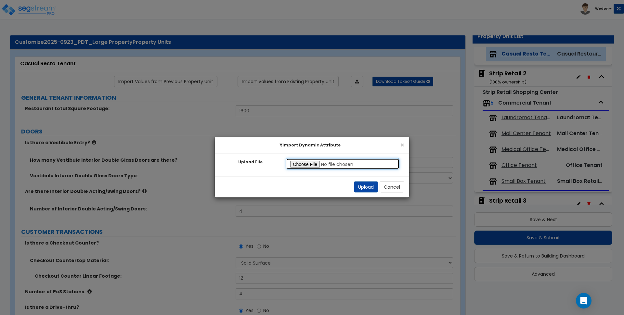
click at [304, 165] on input "Upload File" at bounding box center [342, 164] width 113 height 11
click at [364, 184] on button "Upload" at bounding box center [366, 187] width 24 height 11
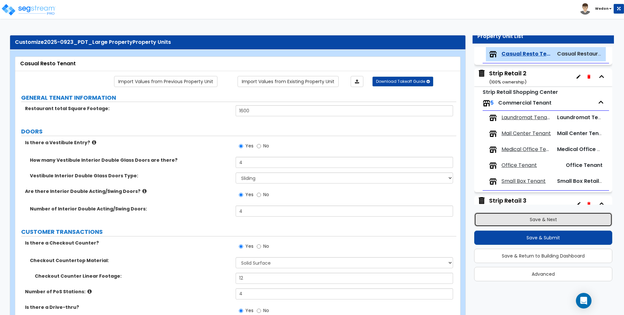
click at [561, 218] on button "Save & Next" at bounding box center [543, 220] width 138 height 14
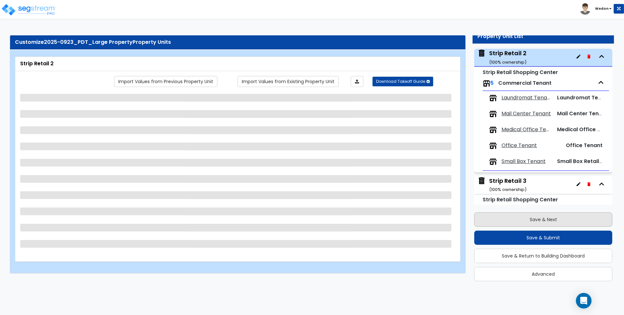
scroll to position [415, 0]
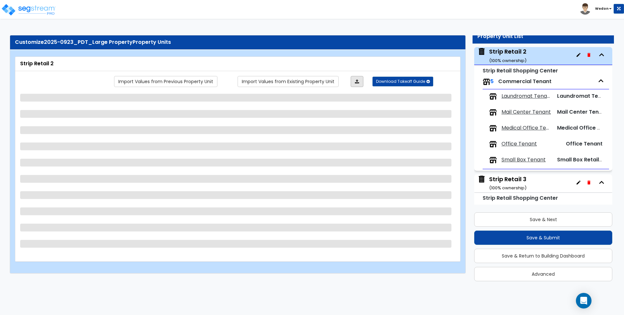
click at [357, 80] on icon at bounding box center [357, 81] width 4 height 5
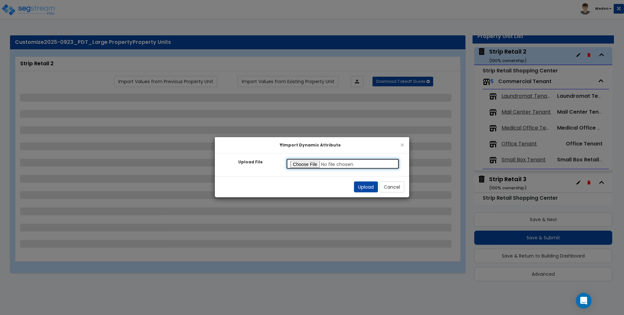
click at [314, 166] on input "Upload File" at bounding box center [342, 164] width 113 height 11
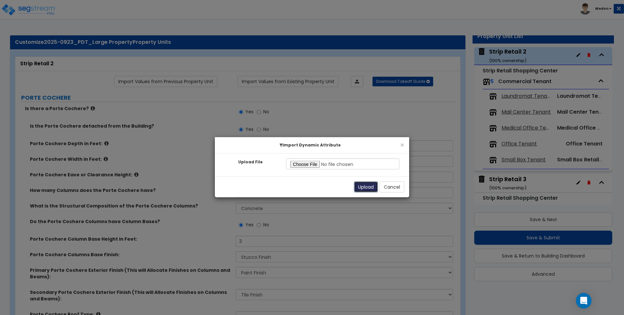
click at [368, 186] on button "Upload" at bounding box center [366, 187] width 24 height 11
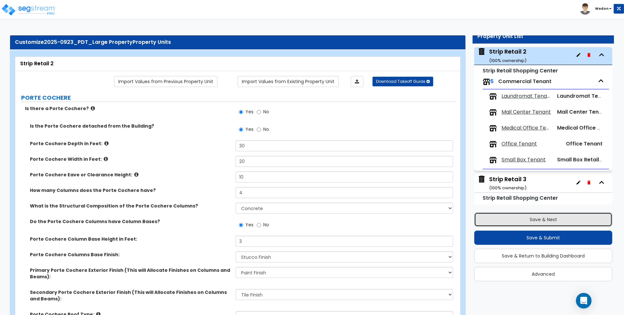
click at [552, 223] on button "Save & Next" at bounding box center [543, 220] width 138 height 14
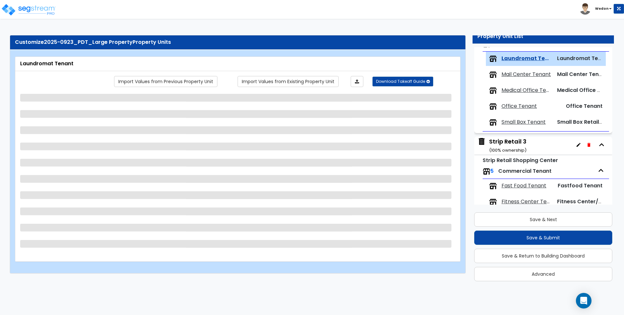
scroll to position [458, 0]
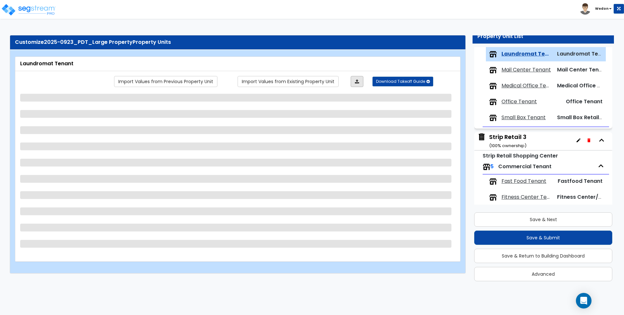
click at [353, 82] on link at bounding box center [357, 81] width 13 height 11
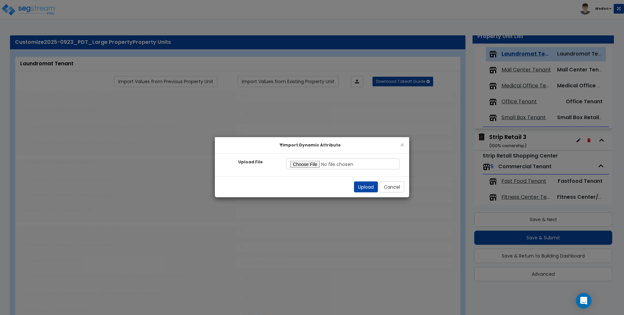
click at [357, 79] on div "× Import Dynamic Attribute Upload File Invalid file type! Please upload an exce…" at bounding box center [312, 157] width 624 height 315
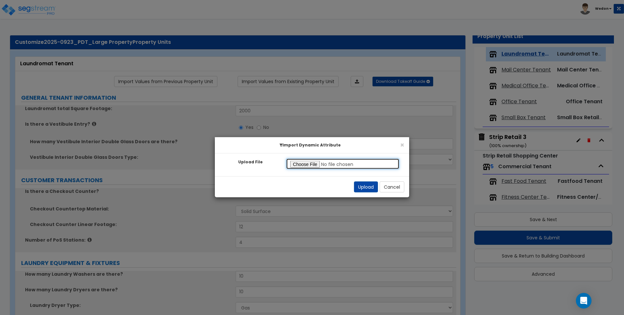
click at [316, 163] on input "Upload File" at bounding box center [342, 164] width 113 height 11
click at [365, 185] on button "Upload" at bounding box center [366, 187] width 24 height 11
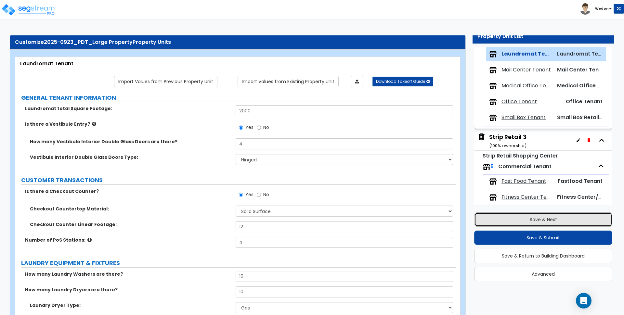
click at [530, 222] on button "Save & Next" at bounding box center [543, 220] width 138 height 14
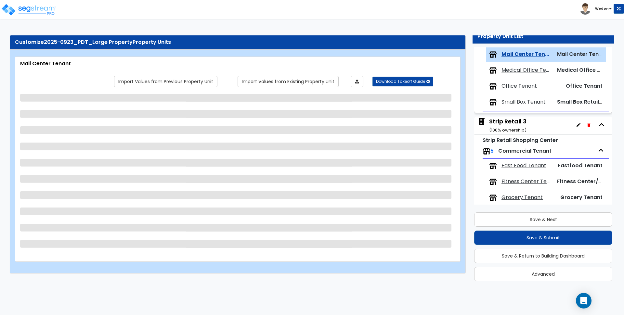
scroll to position [474, 0]
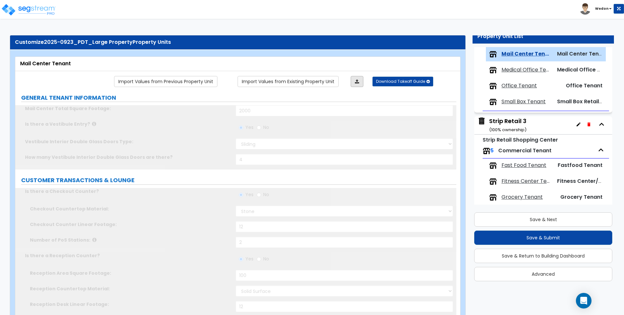
click at [356, 81] on icon at bounding box center [357, 81] width 4 height 5
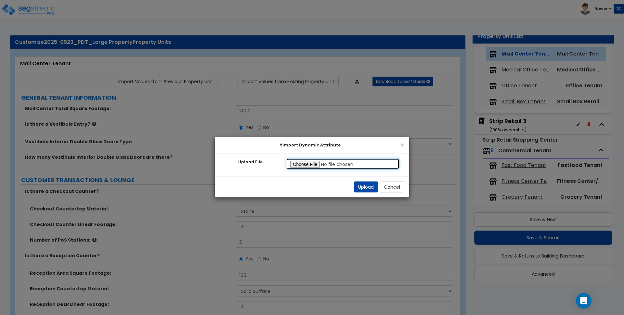
click at [314, 165] on input "Upload File" at bounding box center [342, 164] width 113 height 11
click at [371, 184] on button "Upload" at bounding box center [366, 187] width 24 height 11
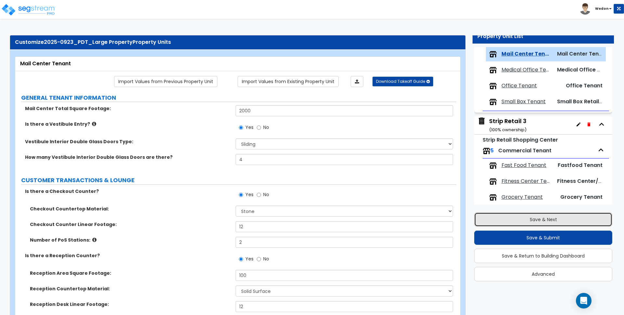
click at [526, 220] on button "Save & Next" at bounding box center [543, 220] width 138 height 14
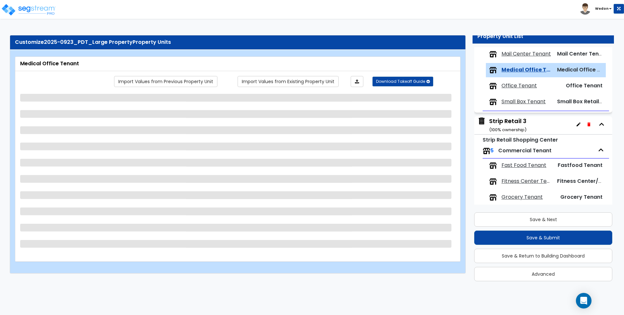
scroll to position [489, 0]
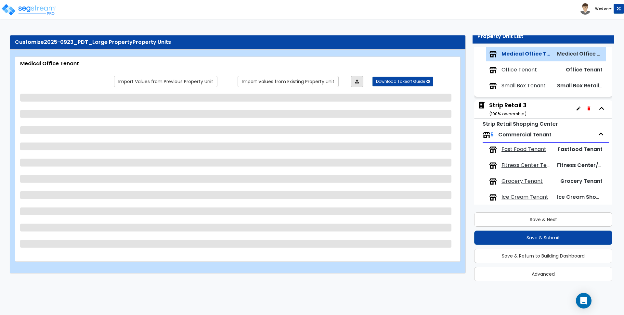
click at [363, 81] on link at bounding box center [357, 81] width 13 height 11
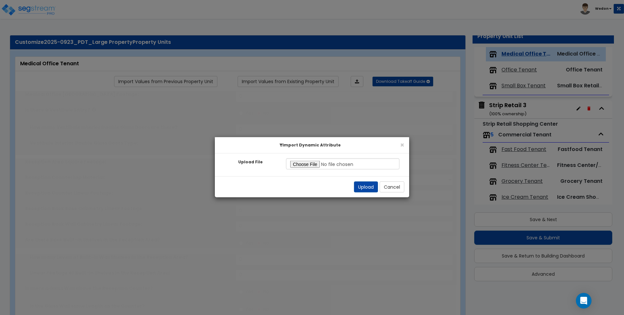
click at [359, 80] on div "× Import Dynamic Attribute Upload File Invalid file type! Please upload an exce…" at bounding box center [312, 157] width 624 height 315
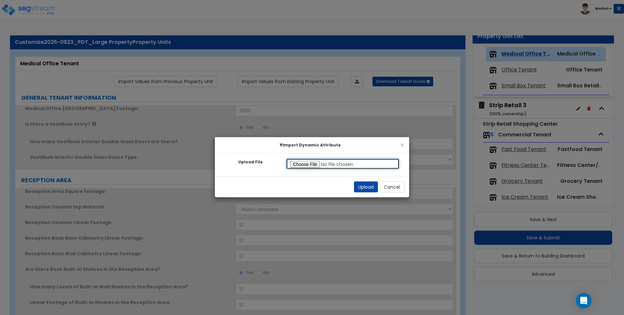
click at [310, 162] on input "Upload File" at bounding box center [342, 164] width 113 height 11
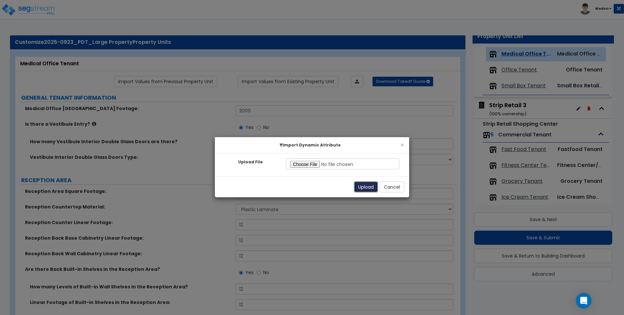
click at [365, 187] on button "Upload" at bounding box center [366, 187] width 24 height 11
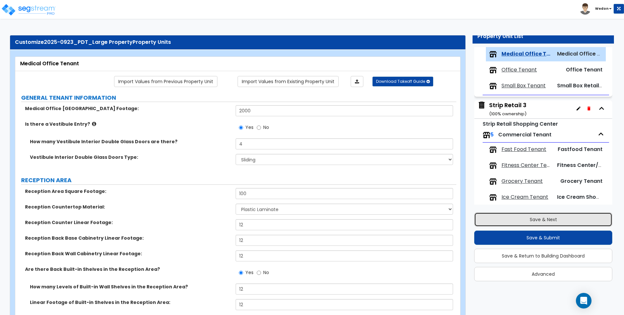
click at [546, 223] on button "Save & Next" at bounding box center [543, 220] width 138 height 14
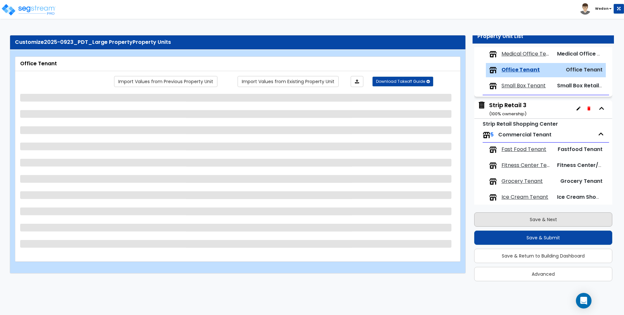
scroll to position [505, 0]
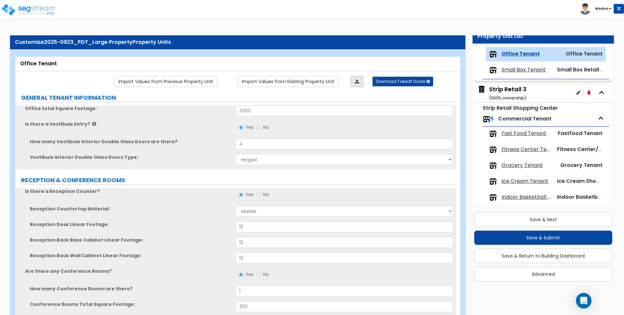
click at [357, 81] on icon at bounding box center [357, 81] width 4 height 5
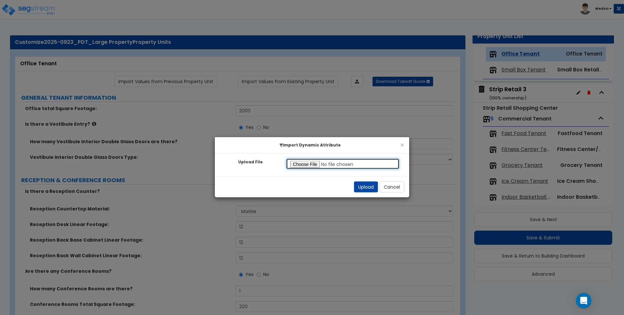
click at [298, 165] on input "Upload File" at bounding box center [342, 164] width 113 height 11
click at [363, 188] on button "Upload" at bounding box center [366, 187] width 24 height 11
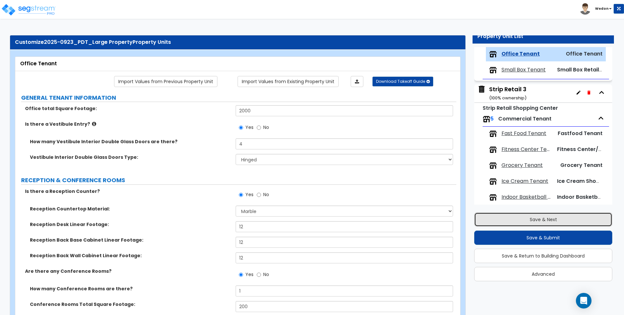
click at [544, 217] on button "Save & Next" at bounding box center [543, 220] width 138 height 14
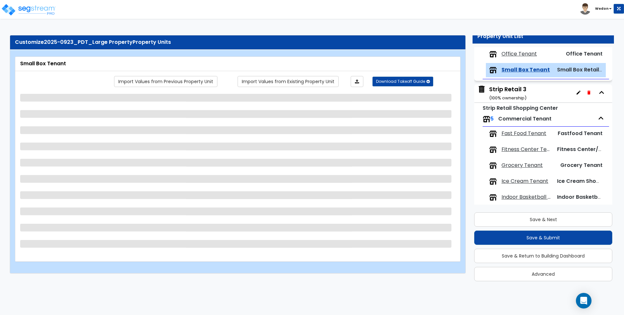
scroll to position [513, 0]
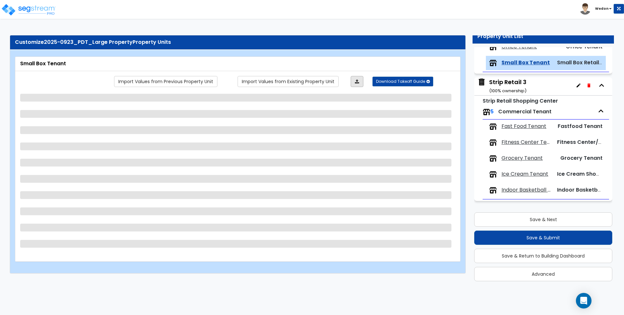
click at [357, 82] on icon at bounding box center [357, 81] width 4 height 5
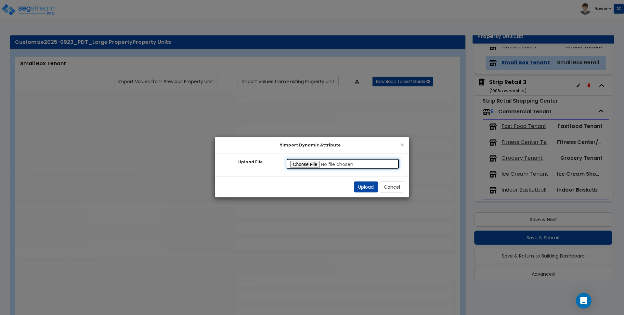
click at [314, 165] on input "Upload File" at bounding box center [342, 164] width 113 height 11
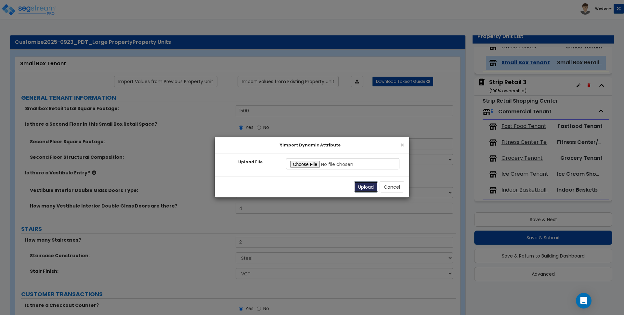
click at [366, 185] on button "Upload" at bounding box center [366, 187] width 24 height 11
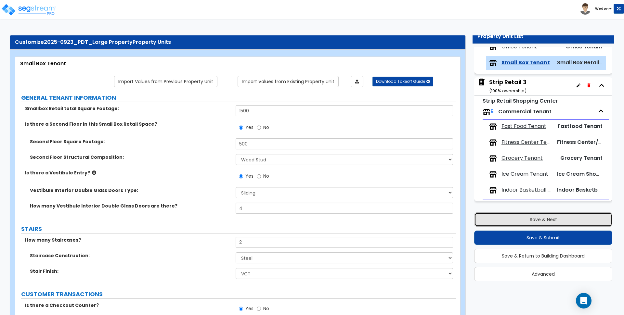
click at [545, 219] on button "Save & Next" at bounding box center [543, 220] width 138 height 14
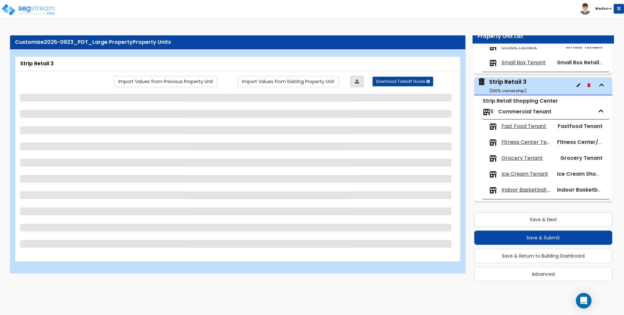
click at [359, 81] on icon at bounding box center [357, 81] width 4 height 5
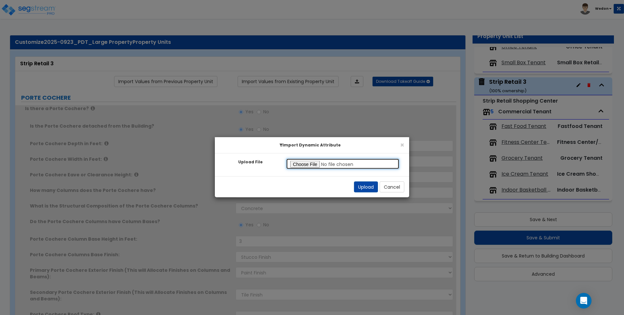
click at [305, 163] on input "Upload File" at bounding box center [342, 164] width 113 height 11
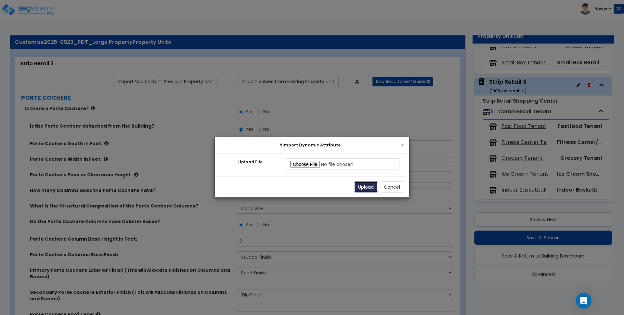
click at [364, 188] on button "Upload" at bounding box center [366, 187] width 24 height 11
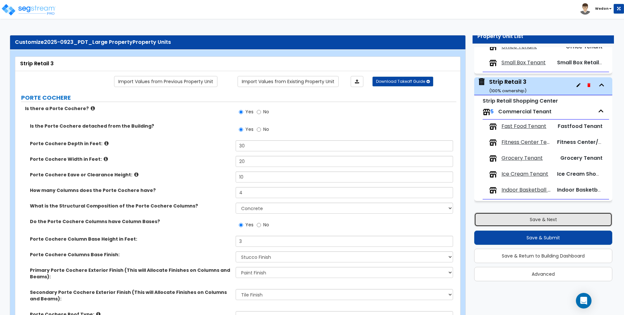
click at [531, 218] on button "Save & Next" at bounding box center [543, 220] width 138 height 14
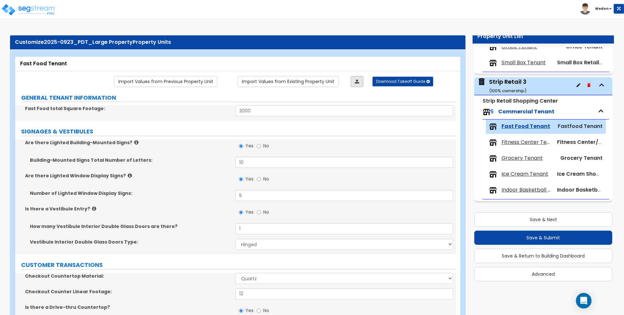
click at [357, 83] on icon at bounding box center [357, 81] width 4 height 5
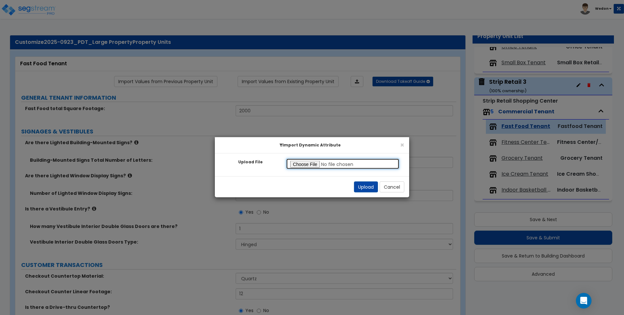
click at [305, 166] on input "Upload File" at bounding box center [342, 164] width 113 height 11
click at [366, 186] on button "Upload" at bounding box center [366, 187] width 24 height 11
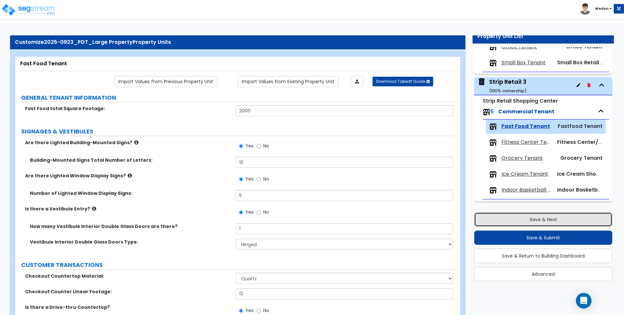
click at [530, 216] on button "Save & Next" at bounding box center [543, 220] width 138 height 14
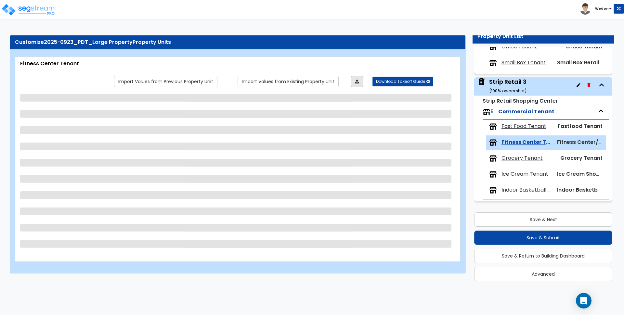
click at [358, 82] on icon at bounding box center [357, 81] width 4 height 5
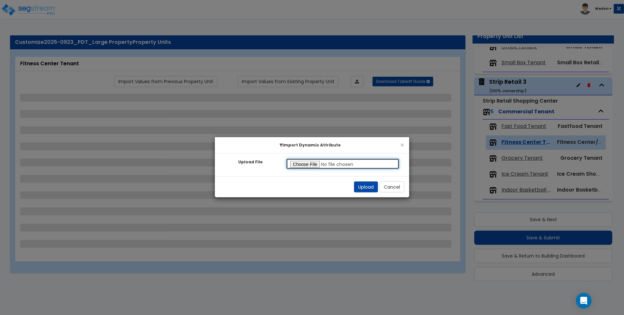
click at [310, 164] on input "Upload File" at bounding box center [342, 164] width 113 height 11
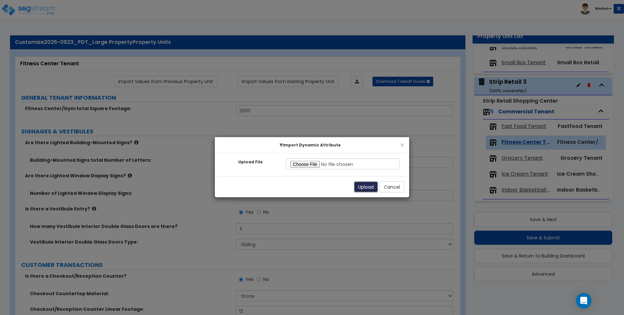
click at [360, 188] on button "Upload" at bounding box center [366, 187] width 24 height 11
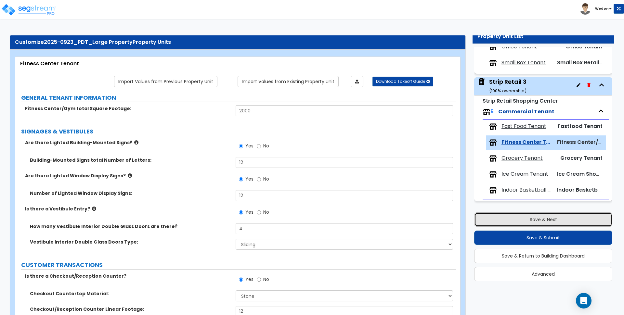
click at [529, 215] on button "Save & Next" at bounding box center [543, 220] width 138 height 14
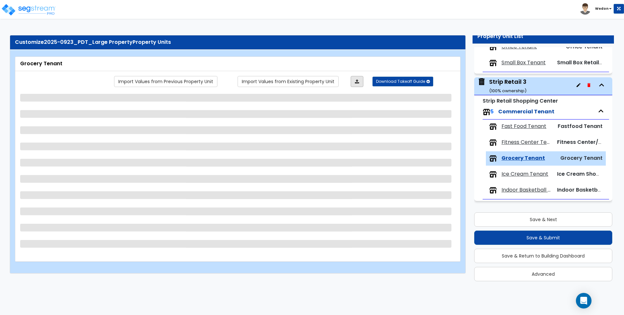
click at [356, 78] on link at bounding box center [357, 81] width 13 height 11
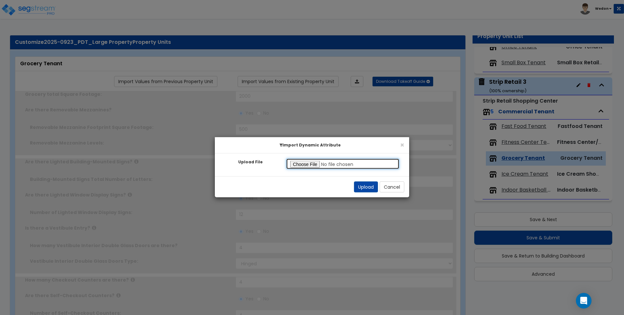
click at [314, 166] on input "Upload File" at bounding box center [342, 164] width 113 height 11
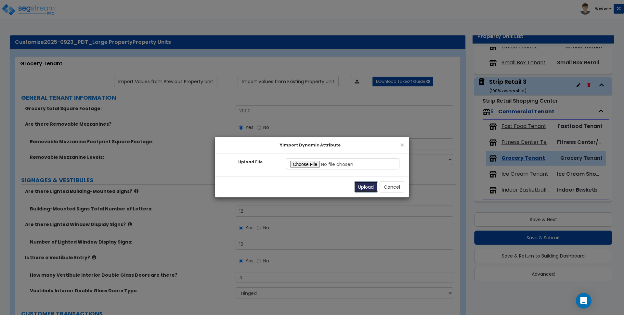
click at [362, 185] on button "Upload" at bounding box center [366, 187] width 24 height 11
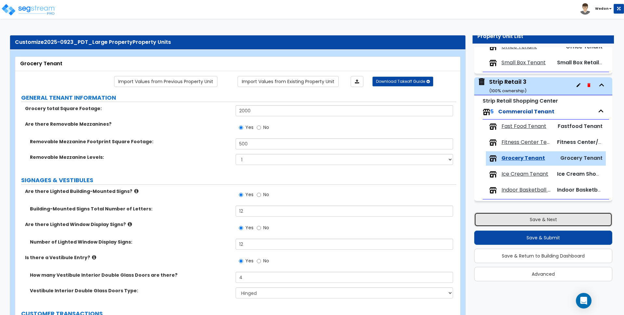
click at [546, 219] on button "Save & Next" at bounding box center [543, 220] width 138 height 14
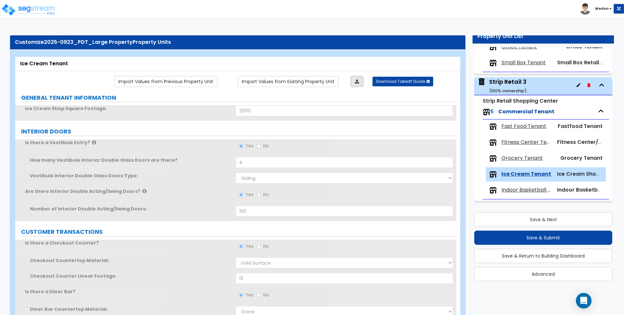
click at [355, 82] on link at bounding box center [357, 81] width 13 height 11
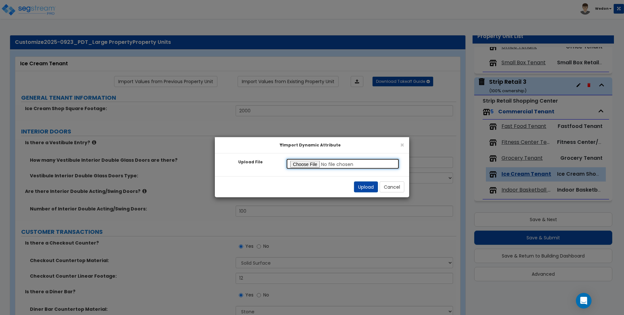
click at [308, 164] on input "Upload File" at bounding box center [342, 164] width 113 height 11
click at [365, 184] on button "Upload" at bounding box center [366, 187] width 24 height 11
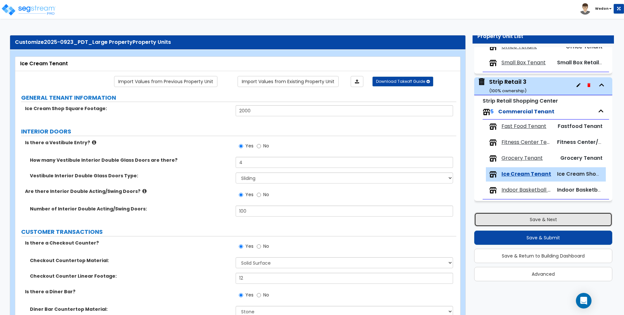
click at [558, 223] on button "Save & Next" at bounding box center [543, 220] width 138 height 14
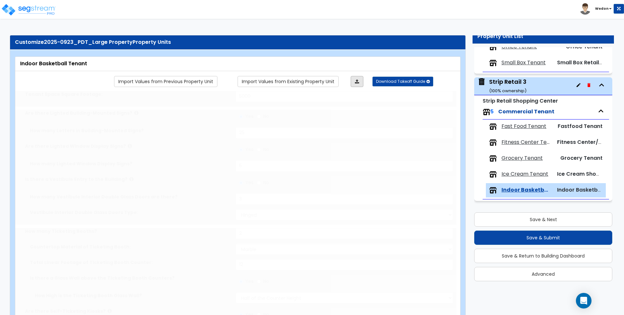
click at [357, 83] on icon at bounding box center [357, 81] width 4 height 5
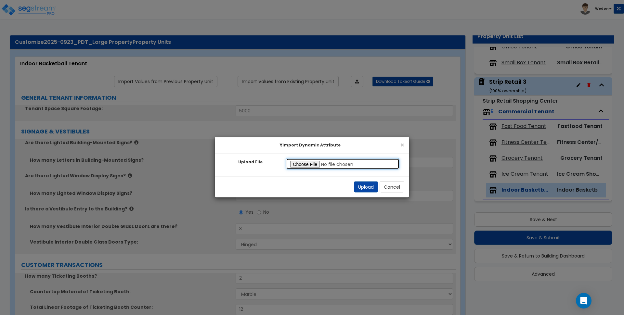
click at [305, 164] on input "Upload File" at bounding box center [342, 164] width 113 height 11
click at [364, 188] on button "Upload" at bounding box center [366, 187] width 24 height 11
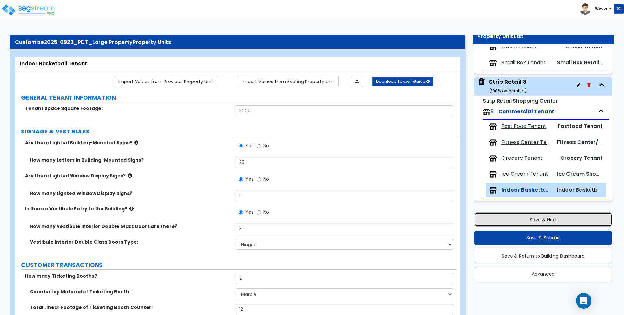
click at [553, 217] on button "Save & Next" at bounding box center [543, 220] width 138 height 14
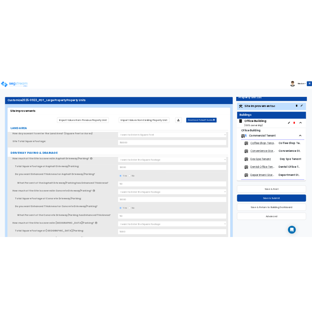
scroll to position [0, 0]
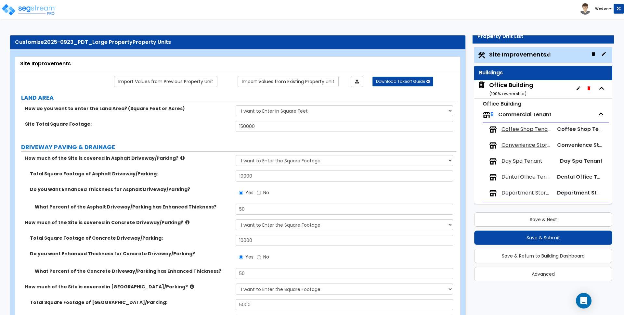
click at [389, 3] on div "Toggle navigation Wedon" at bounding box center [312, 9] width 624 height 19
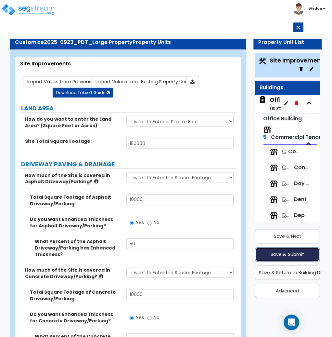
click at [298, 252] on button "Save & Submit" at bounding box center [287, 254] width 65 height 14
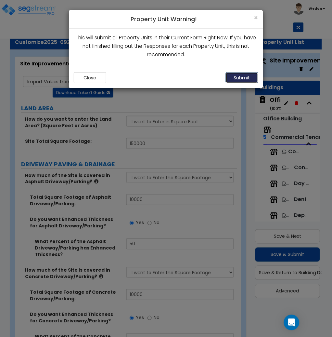
click at [239, 76] on button "Submit" at bounding box center [242, 77] width 32 height 11
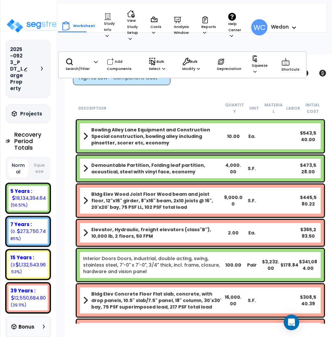
drag, startPoint x: 204, startPoint y: 24, endPoint x: 216, endPoint y: 25, distance: 12.4
click at [204, 24] on p "Reports" at bounding box center [208, 26] width 15 height 20
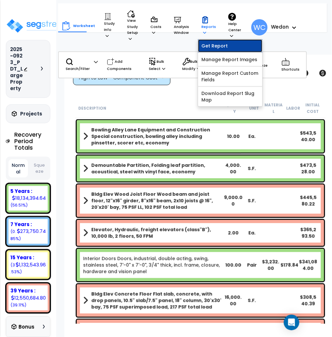
click at [229, 47] on link "Get Report" at bounding box center [230, 45] width 64 height 13
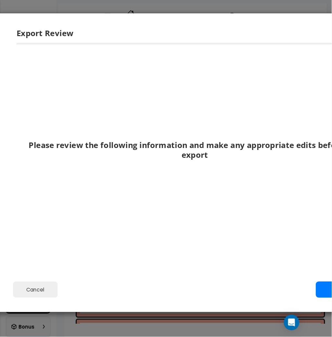
click at [354, 55] on div "Please review the following information and make any appropriate edits before y…" at bounding box center [195, 142] width 368 height 198
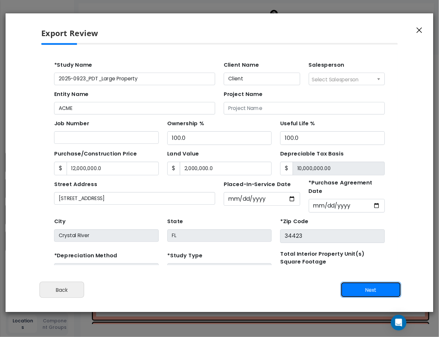
click at [380, 291] on button "Next" at bounding box center [371, 289] width 61 height 16
type input "12000000"
type input "2000000"
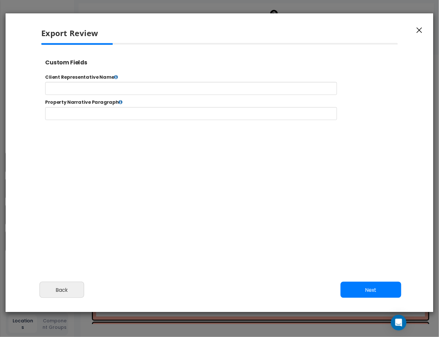
select select "2025"
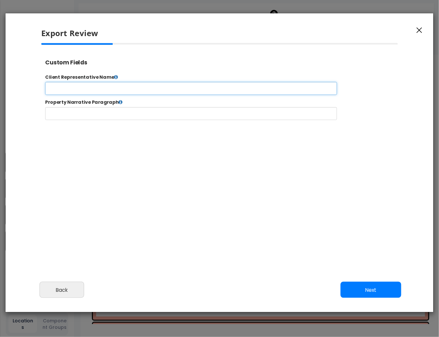
click at [69, 91] on input "text" at bounding box center [212, 92] width 332 height 15
type input "Client Rep Name"
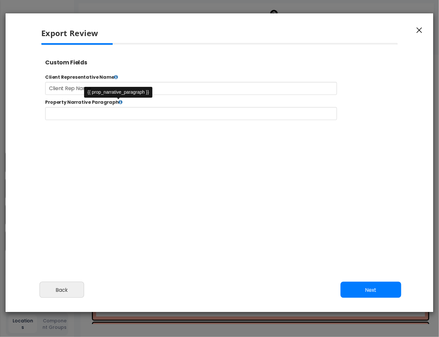
click at [130, 109] on icon at bounding box center [131, 108] width 5 height 5
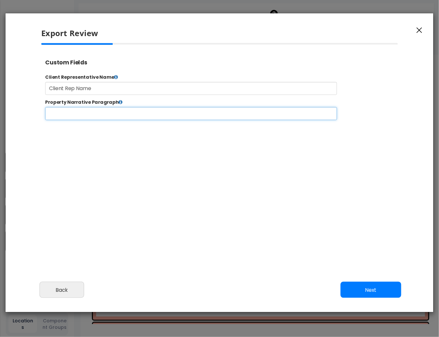
drag, startPoint x: 121, startPoint y: 123, endPoint x: 157, endPoint y: 133, distance: 37.5
click at [120, 123] on input "text" at bounding box center [212, 121] width 332 height 15
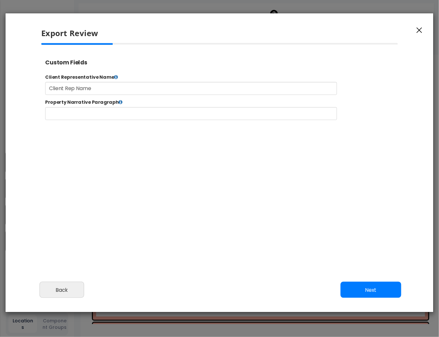
click at [231, 178] on div at bounding box center [220, 132] width 368 height 179
click at [386, 292] on button "Next" at bounding box center [371, 289] width 61 height 16
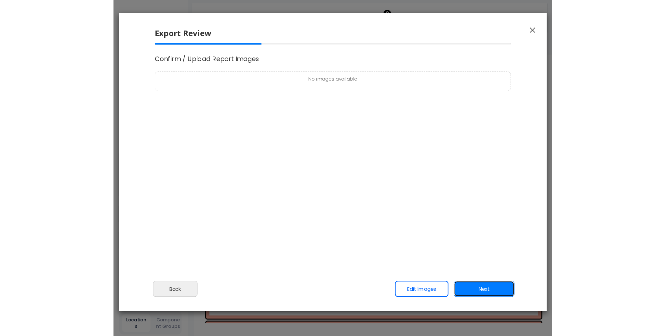
scroll to position [0, 0]
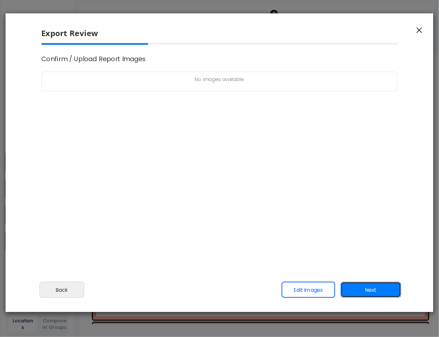
click at [373, 293] on button "Next" at bounding box center [371, 289] width 61 height 16
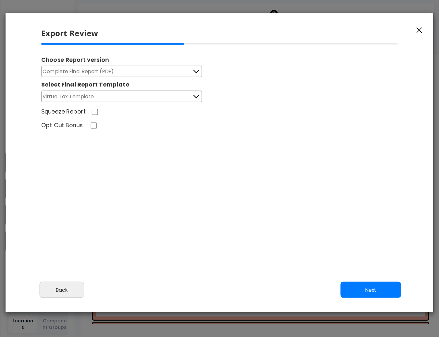
click at [69, 94] on span "Virtue Tax Template" at bounding box center [68, 96] width 51 height 8
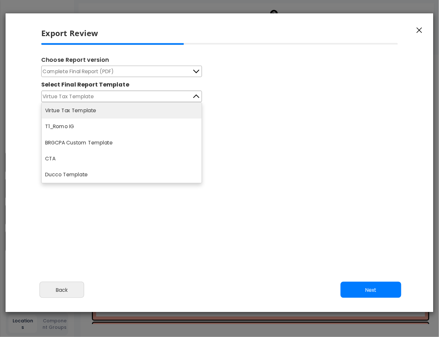
click at [69, 94] on span "Virtue Tax Template" at bounding box center [68, 96] width 51 height 8
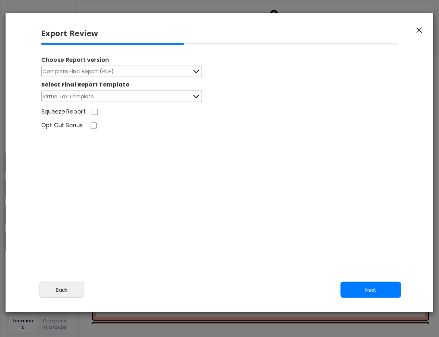
click at [89, 112] on div "Squeeze Report" at bounding box center [220, 113] width 368 height 10
click at [93, 112] on input "Squeeze Report" at bounding box center [94, 112] width 7 height 6
checkbox input "true"
click at [377, 292] on button "Next" at bounding box center [371, 289] width 61 height 16
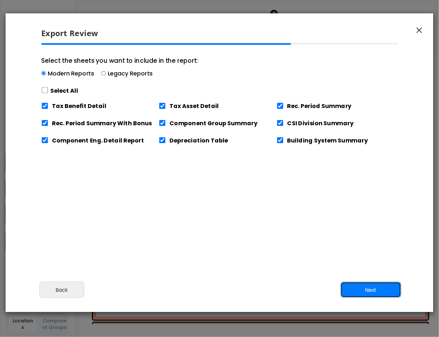
click at [382, 290] on button "Next" at bounding box center [371, 289] width 61 height 16
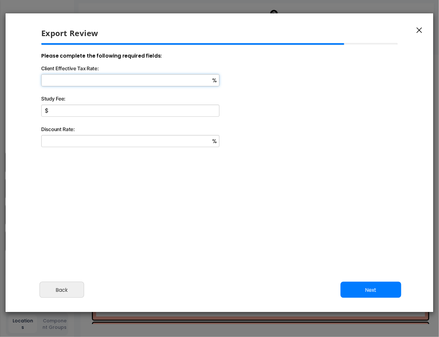
click at [132, 83] on input "Client Effective Tax Rate:" at bounding box center [130, 80] width 178 height 12
type input "60"
type input "1,500"
type input "12"
click at [370, 292] on button "Next" at bounding box center [371, 289] width 61 height 16
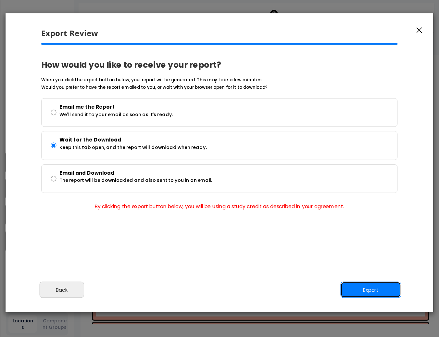
click at [376, 292] on button "Export" at bounding box center [371, 289] width 61 height 16
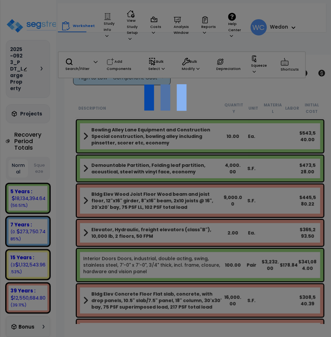
click at [313, 9] on div at bounding box center [165, 168] width 331 height 337
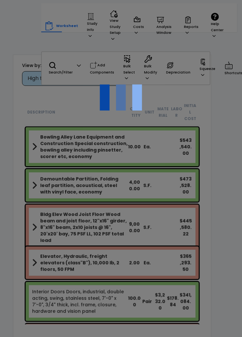
drag, startPoint x: 213, startPoint y: 106, endPoint x: 221, endPoint y: 101, distance: 9.0
click at [213, 106] on div at bounding box center [121, 168] width 242 height 337
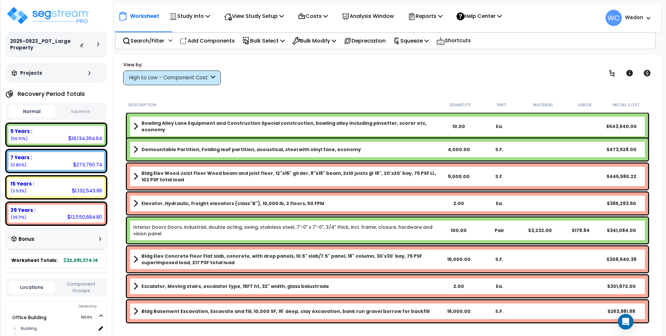
click at [265, 82] on div "View by: High to Low - Component Cost High to Low - Component Cost" at bounding box center [387, 73] width 533 height 24
drag, startPoint x: 643, startPoint y: 16, endPoint x: 626, endPoint y: 25, distance: 19.5
click at [642, 16] on span "WC Wedon" at bounding box center [628, 18] width 46 height 16
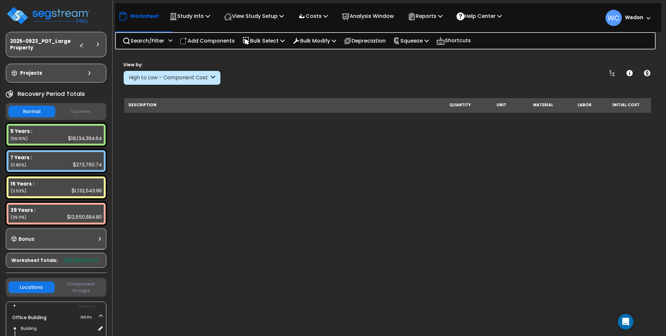
scroll to position [563, 0]
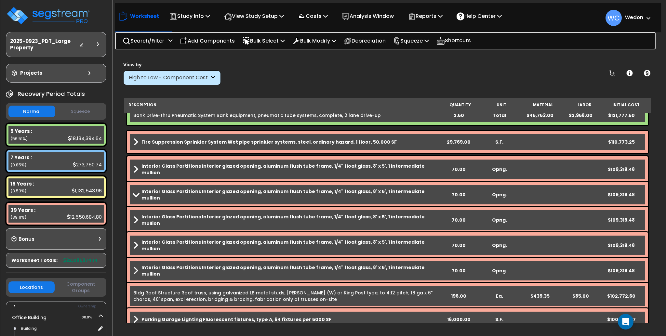
click at [322, 209] on div "Interior Glass Partitions Blocking, to steel construction 0.77 M.B.F. $1,388.75…" at bounding box center [390, 218] width 514 height 19
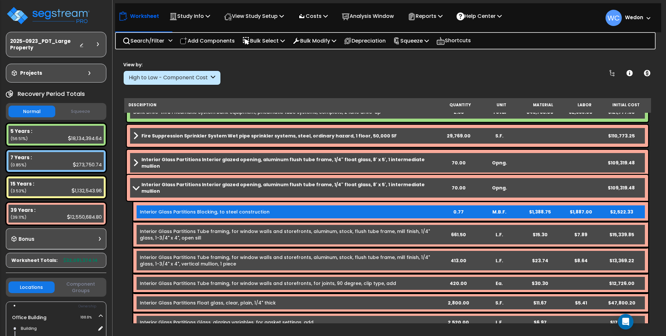
click at [206, 184] on b "Interior Glass Partitions Interior glazed opening, aluminum flush tube frame, 1…" at bounding box center [289, 187] width 297 height 13
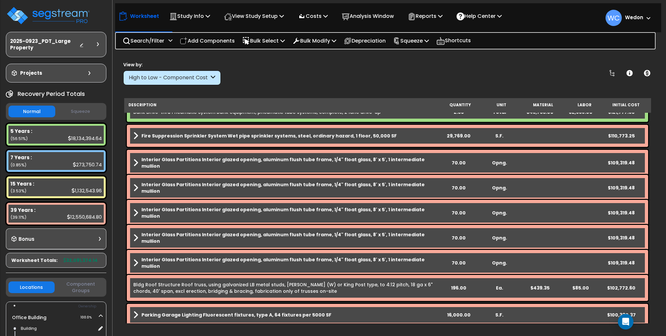
click at [178, 183] on b "Interior Glass Partitions Interior glazed opening, aluminum flush tube frame, 1…" at bounding box center [289, 187] width 297 height 13
click at [378, 162] on b "Interior Glass Partitions Interior glazed opening, aluminum flush tube frame, 1…" at bounding box center [289, 162] width 297 height 13
click at [364, 145] on div "Fire Suppression Sprinkler System Wet pipe sprinkler systems, steel, ordinary h…" at bounding box center [387, 136] width 521 height 22
click at [364, 138] on b "Fire Suppression Sprinkler System Wet pipe sprinkler systems, steel, ordinary h…" at bounding box center [268, 136] width 255 height 6
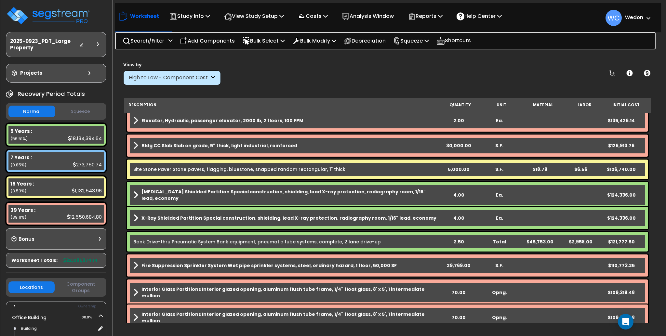
click at [314, 69] on div "View by: High to Low - Component Cost High to Low - Component Cost" at bounding box center [387, 73] width 533 height 24
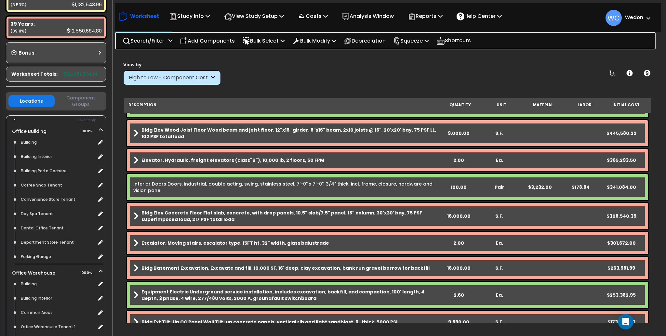
scroll to position [178, 0]
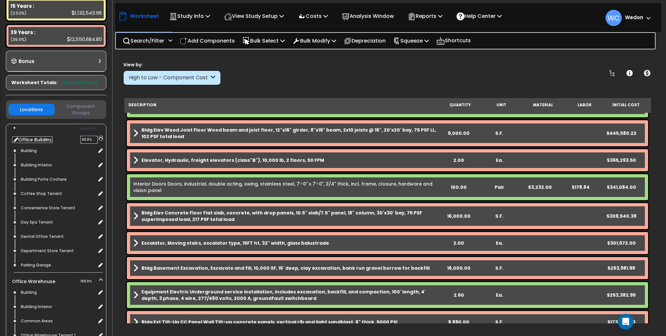
click at [85, 136] on span "100.0%" at bounding box center [88, 140] width 17 height 8
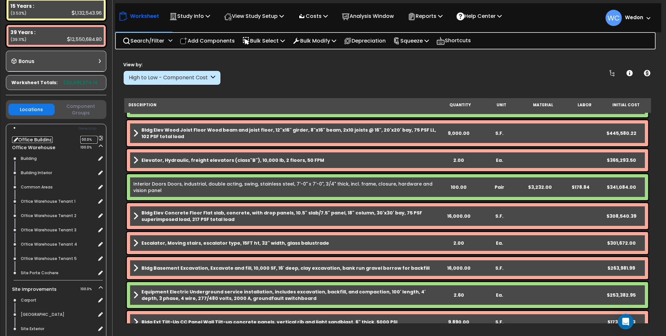
click at [85, 136] on span "100.0%" at bounding box center [88, 140] width 17 height 8
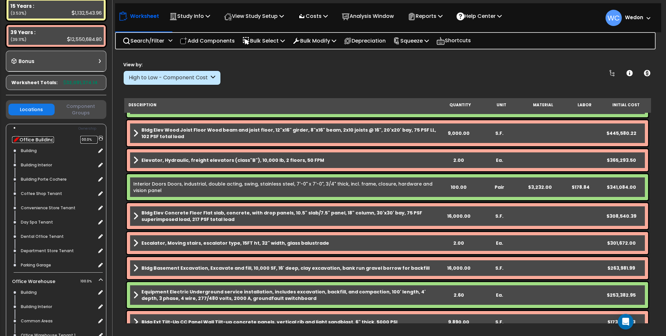
click at [14, 136] on icon at bounding box center [17, 139] width 6 height 6
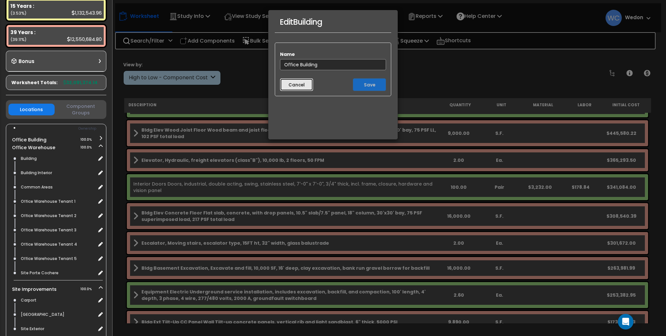
click at [298, 88] on button "Cancel" at bounding box center [296, 84] width 33 height 13
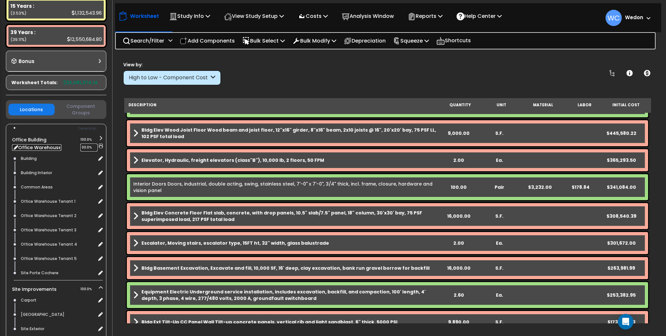
click at [99, 144] on icon at bounding box center [101, 146] width 4 height 5
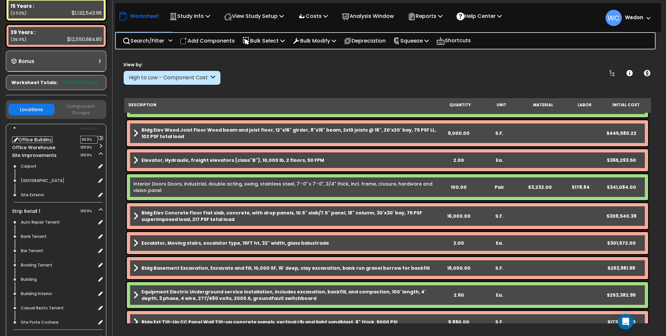
click at [100, 136] on icon at bounding box center [100, 138] width 5 height 4
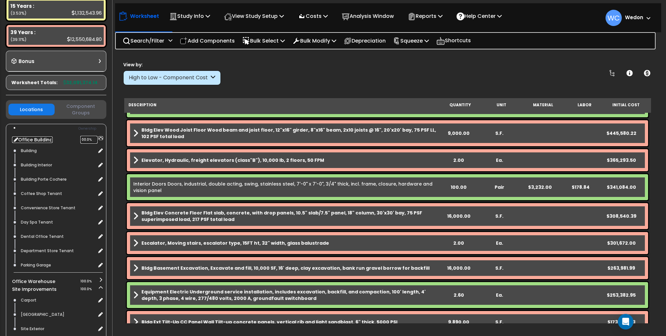
click at [99, 136] on icon at bounding box center [101, 138] width 4 height 5
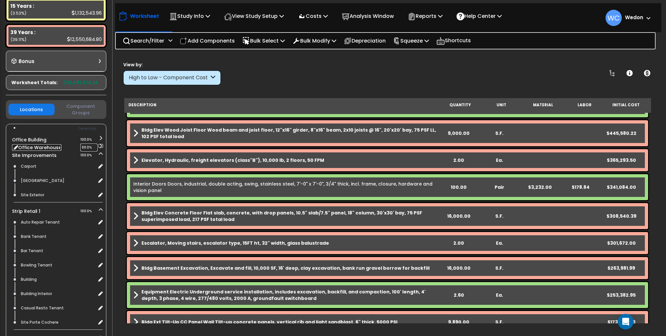
click at [99, 144] on icon at bounding box center [100, 146] width 5 height 4
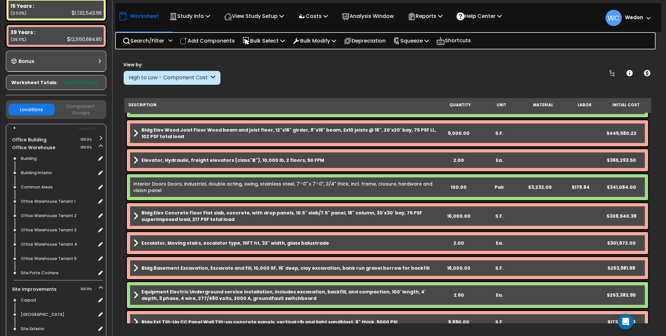
click at [101, 136] on icon at bounding box center [100, 138] width 5 height 4
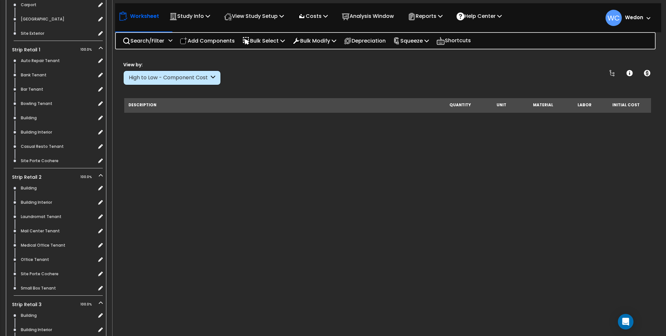
scroll to position [1476, 0]
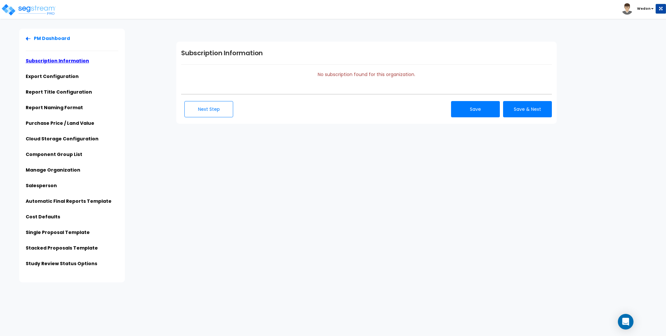
click at [633, 10] on span "Wedon" at bounding box center [638, 9] width 34 height 6
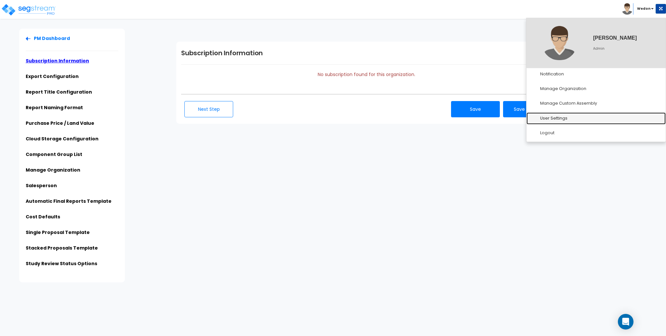
click at [564, 114] on link "User Settings" at bounding box center [595, 118] width 139 height 12
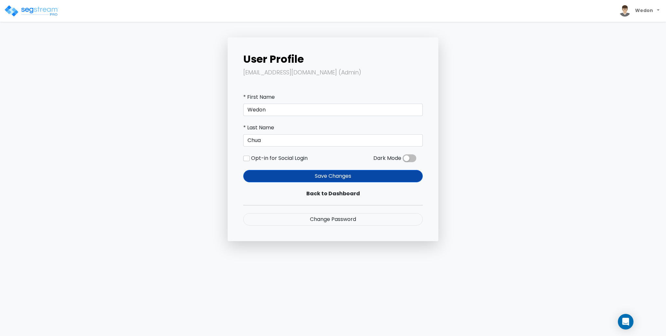
click at [408, 156] on span at bounding box center [409, 158] width 14 height 8
click at [402, 160] on input "checkbox" at bounding box center [402, 160] width 0 height 0
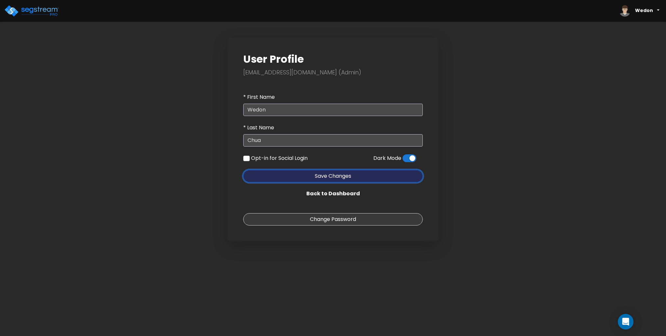
click at [345, 176] on button "Save Changes" at bounding box center [332, 176] width 179 height 12
